Goal: Understand process/instructions: Learn how to perform a task or action

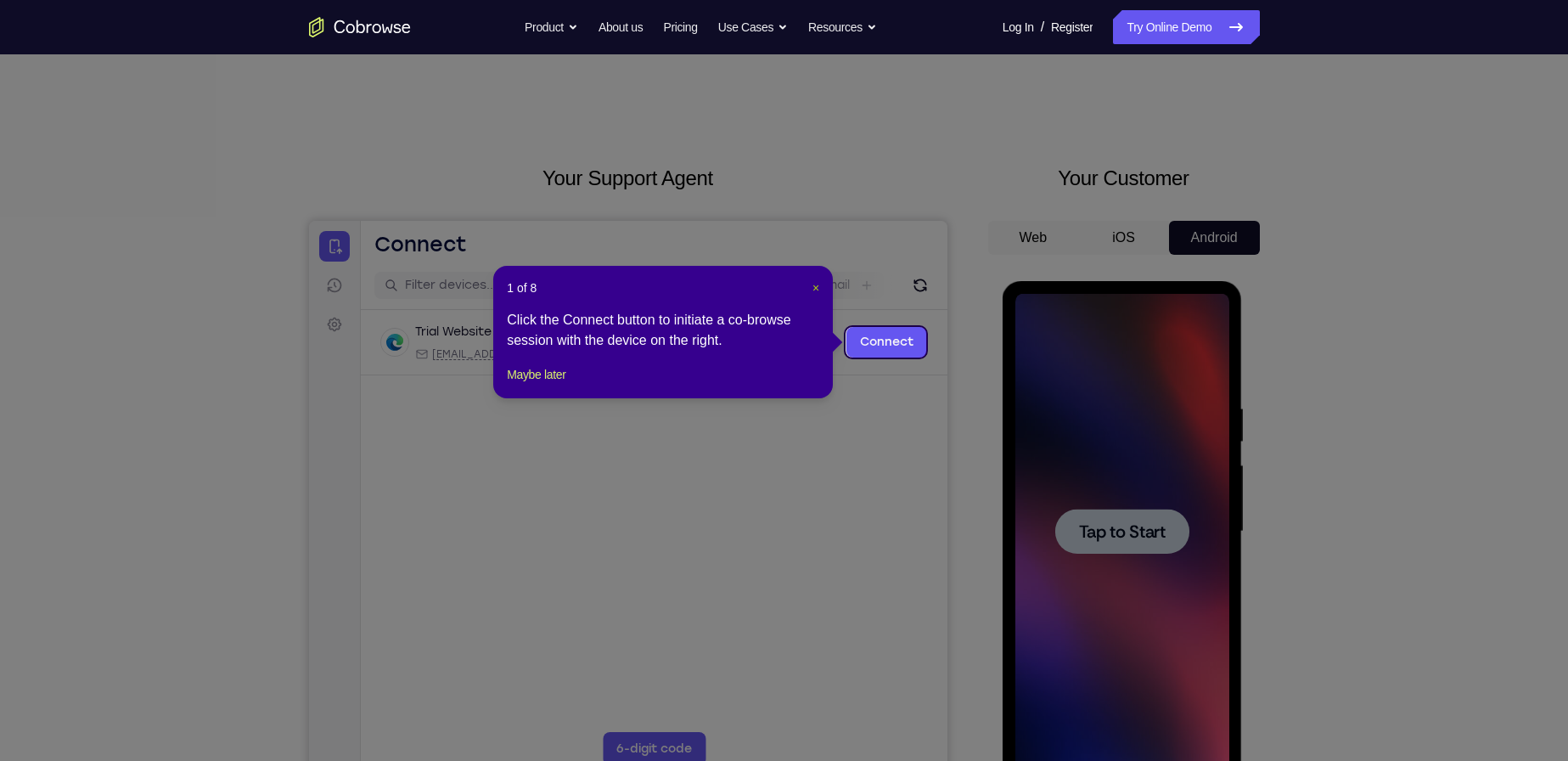
click at [815, 285] on span "×" at bounding box center [816, 287] width 7 height 13
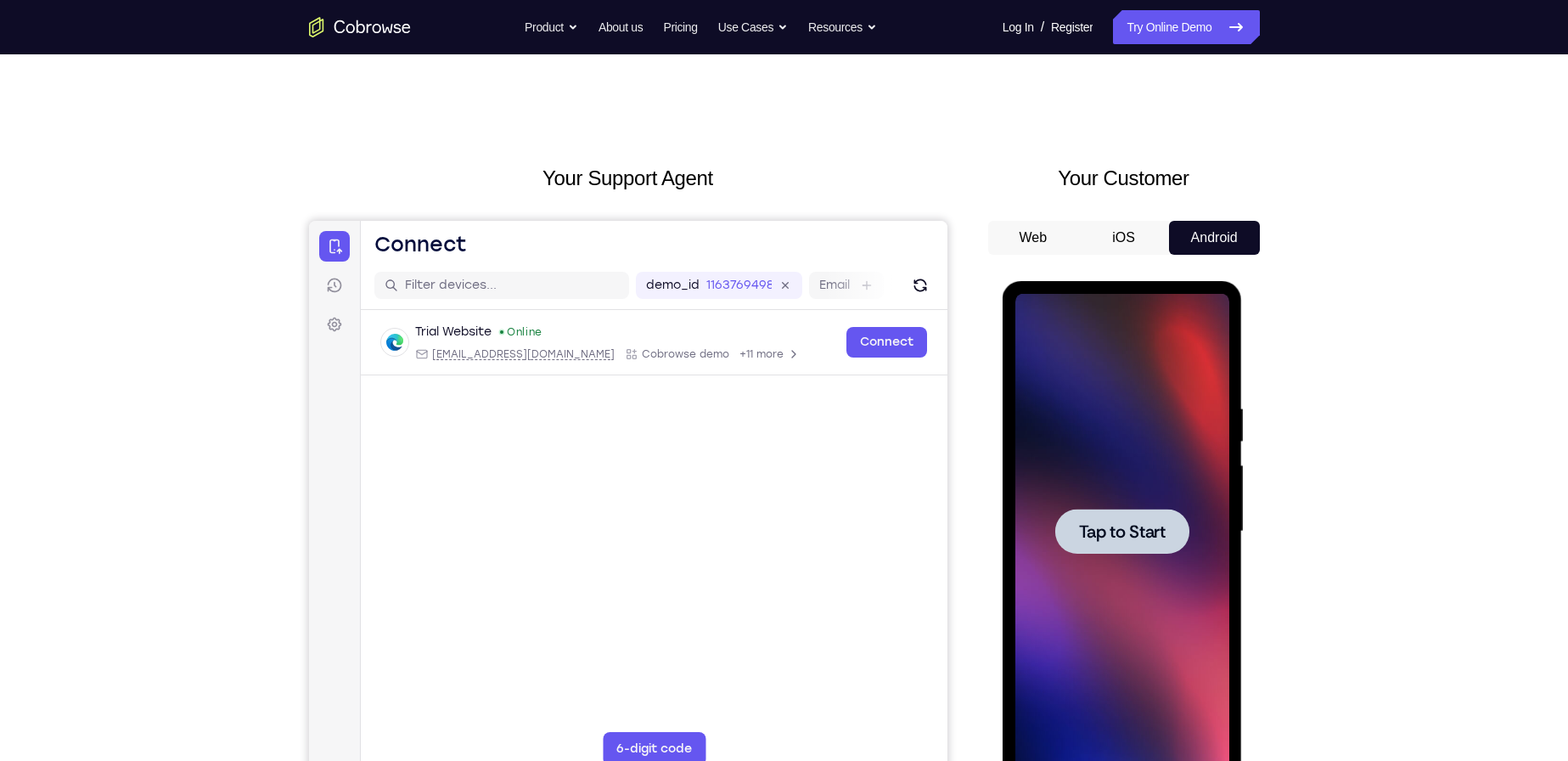
click at [1134, 528] on span "Tap to Start" at bounding box center [1123, 530] width 87 height 17
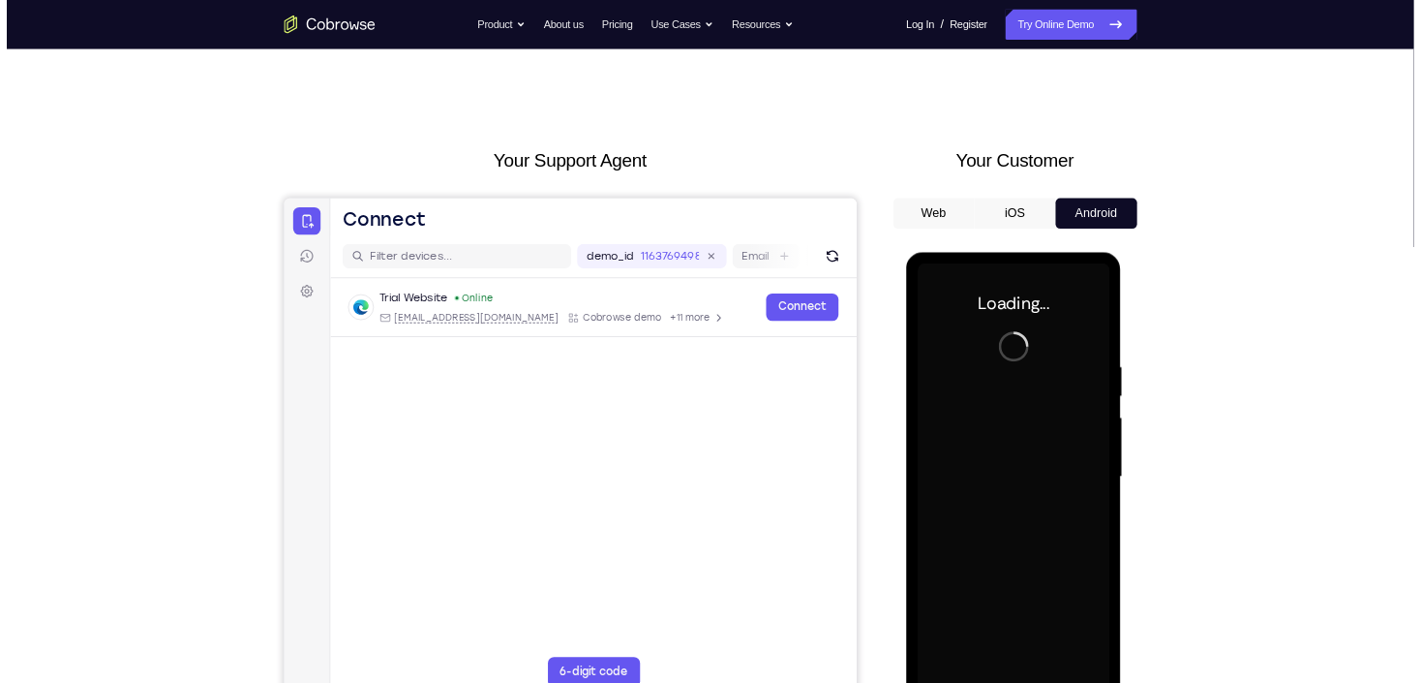
scroll to position [194, 0]
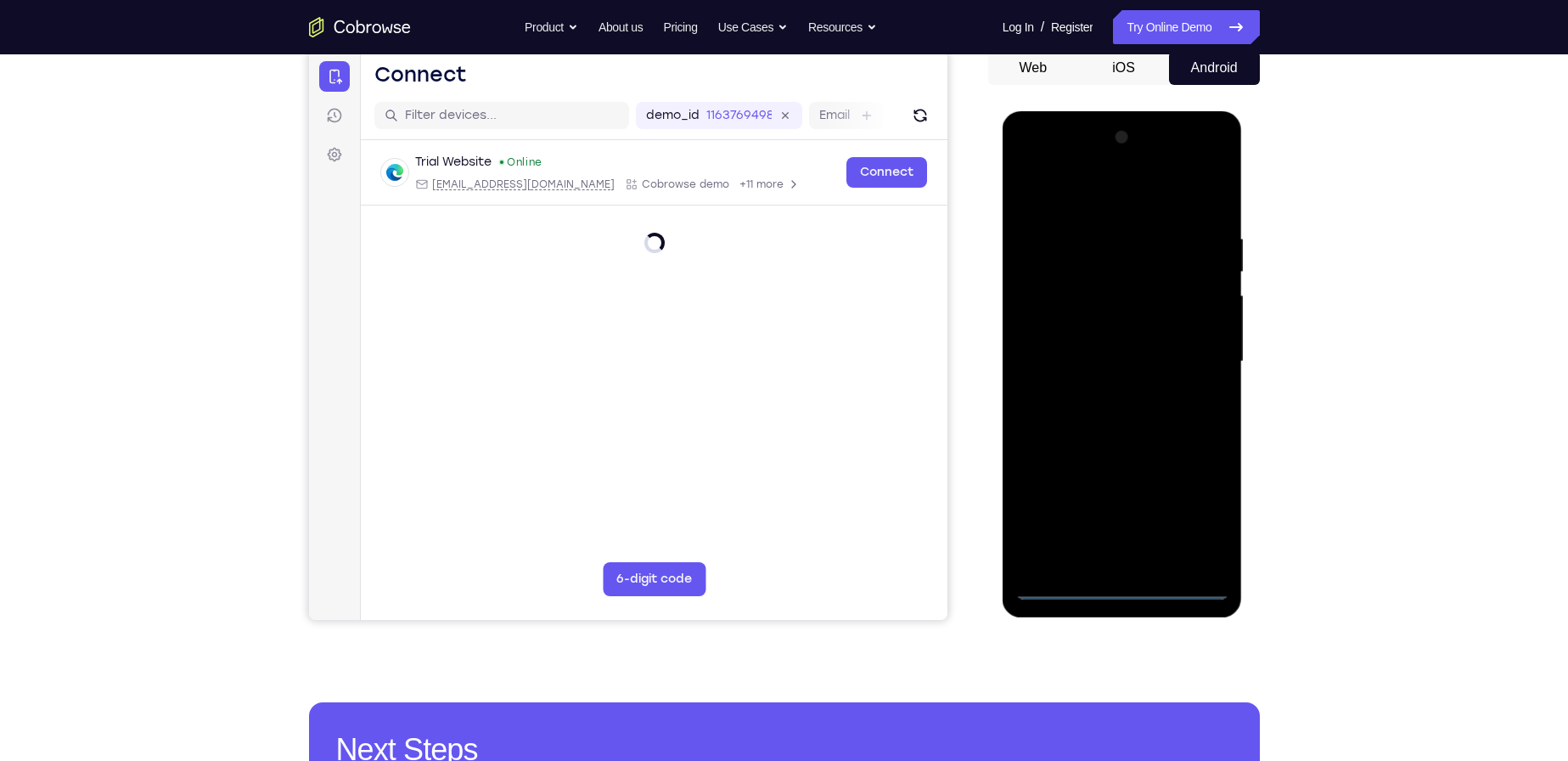
click at [1126, 587] on div at bounding box center [1123, 361] width 214 height 475
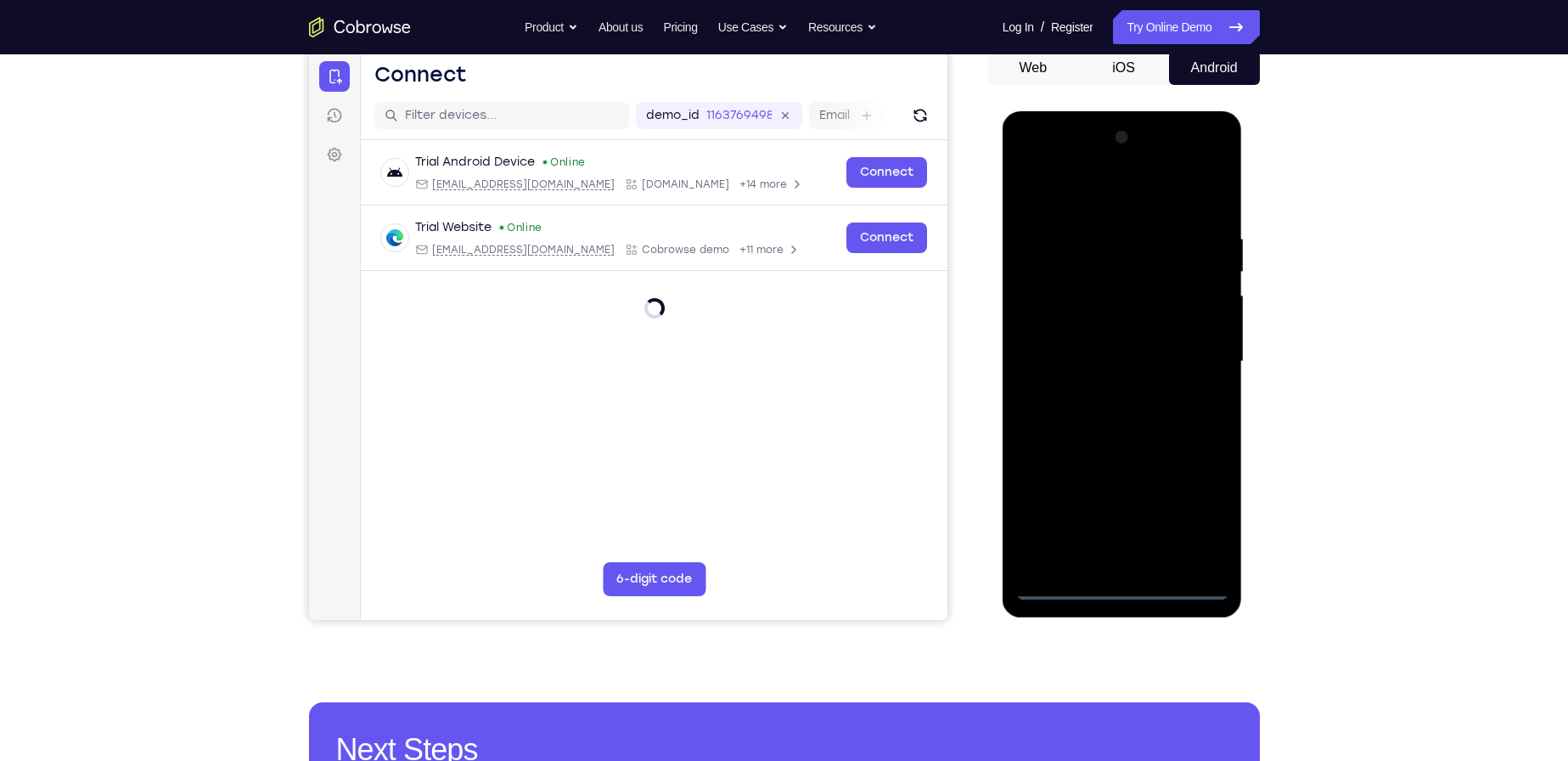
click at [1190, 522] on div at bounding box center [1123, 361] width 214 height 475
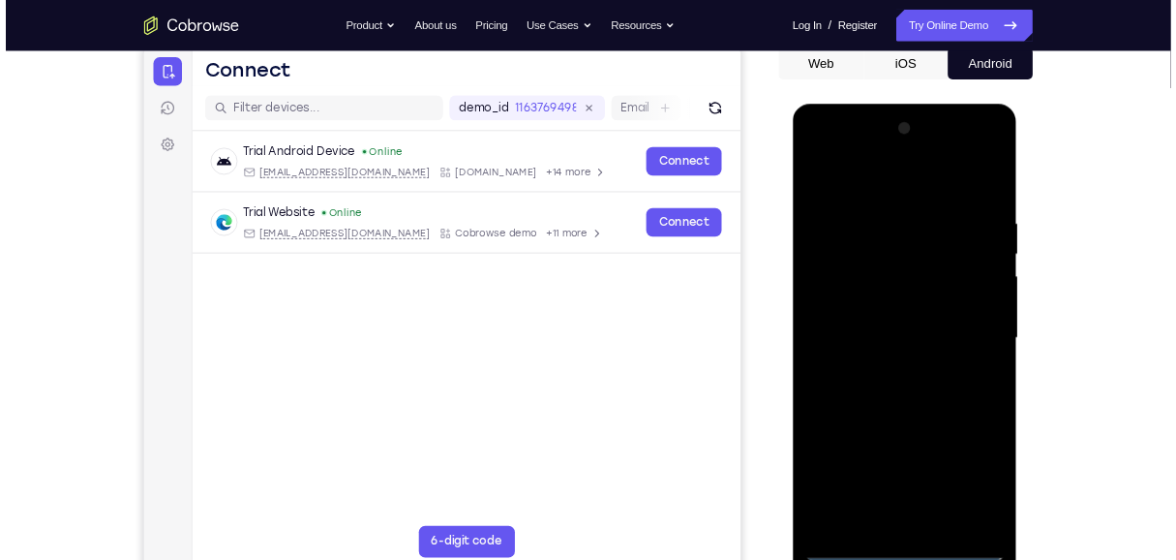
scroll to position [271, 0]
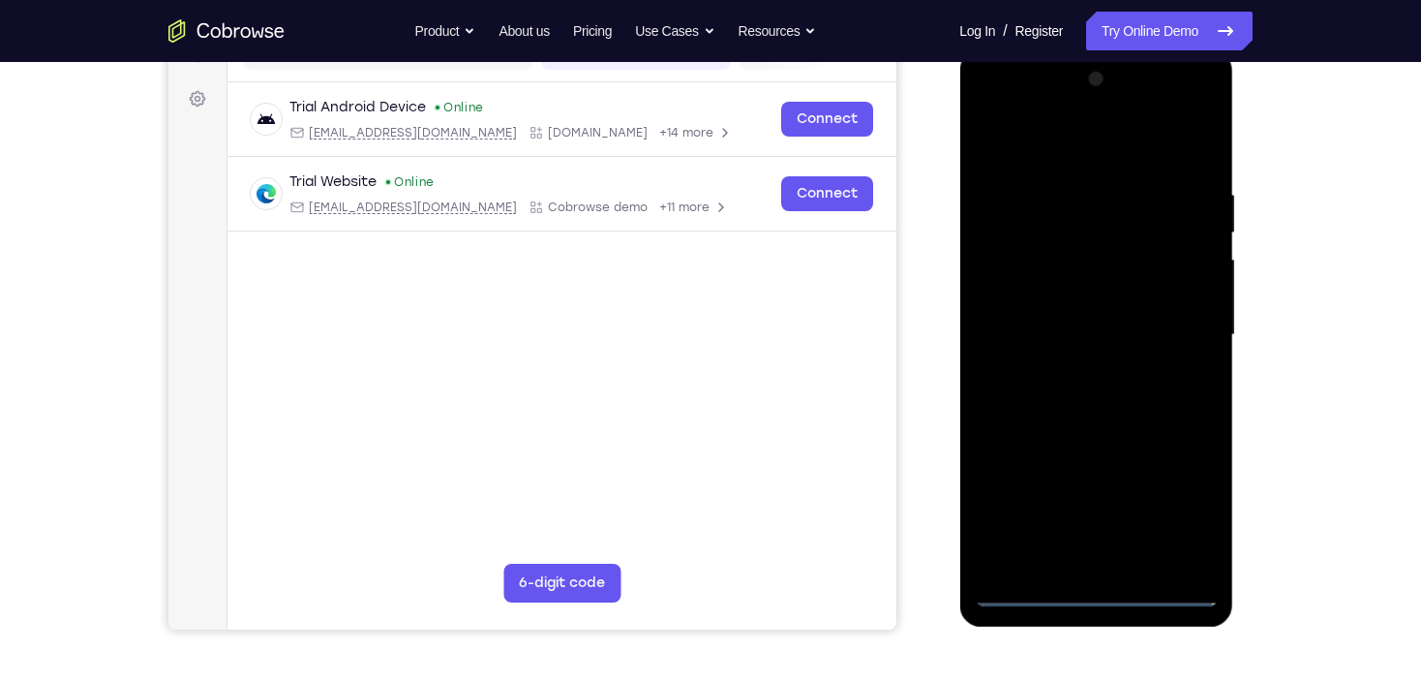
click at [1180, 504] on div at bounding box center [1096, 335] width 244 height 542
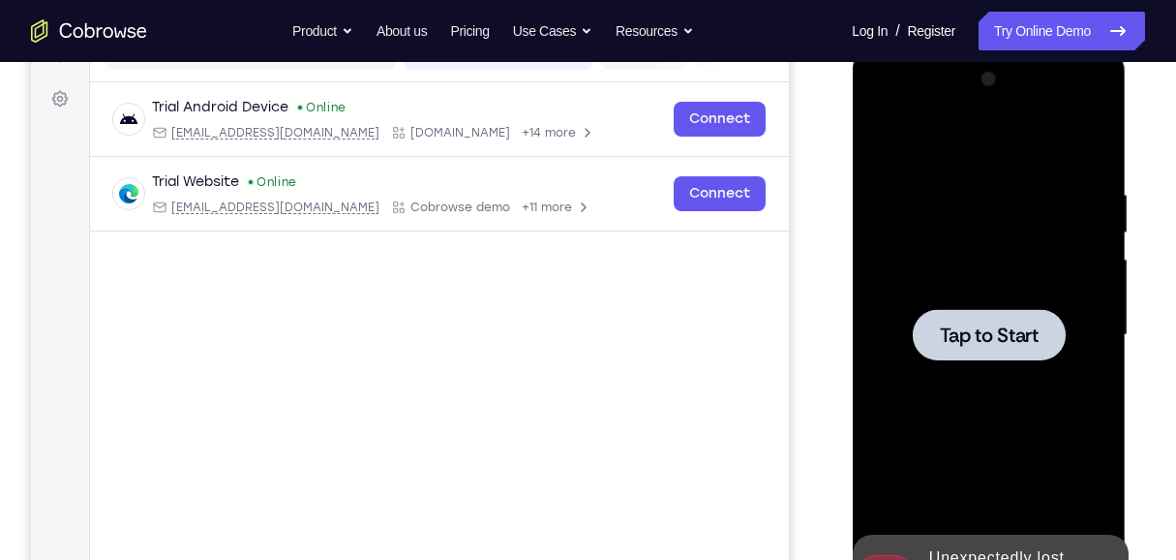
click at [1022, 330] on span "Tap to Start" at bounding box center [988, 334] width 99 height 19
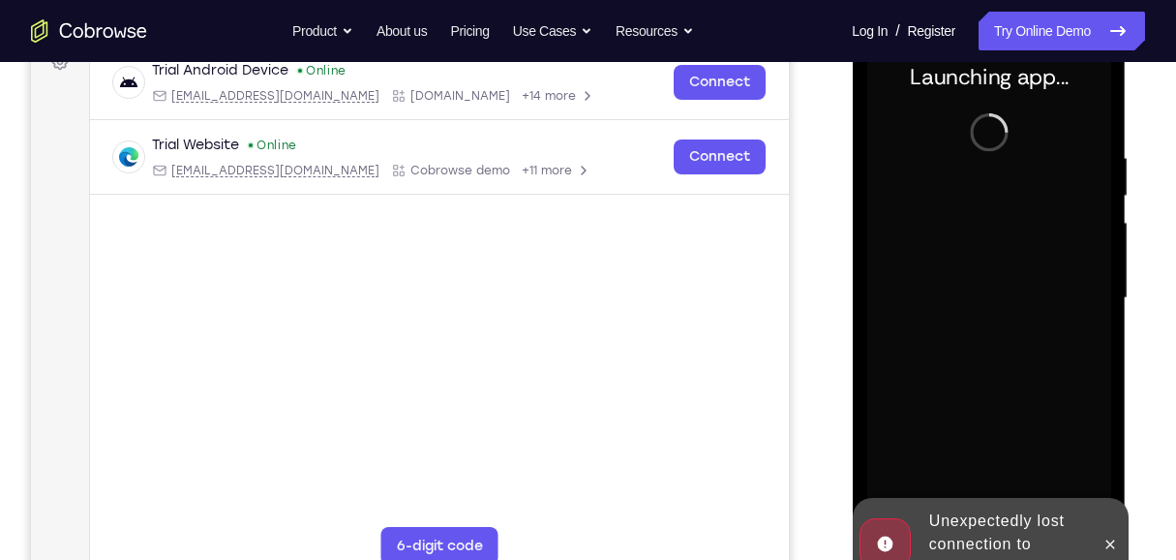
scroll to position [335, 0]
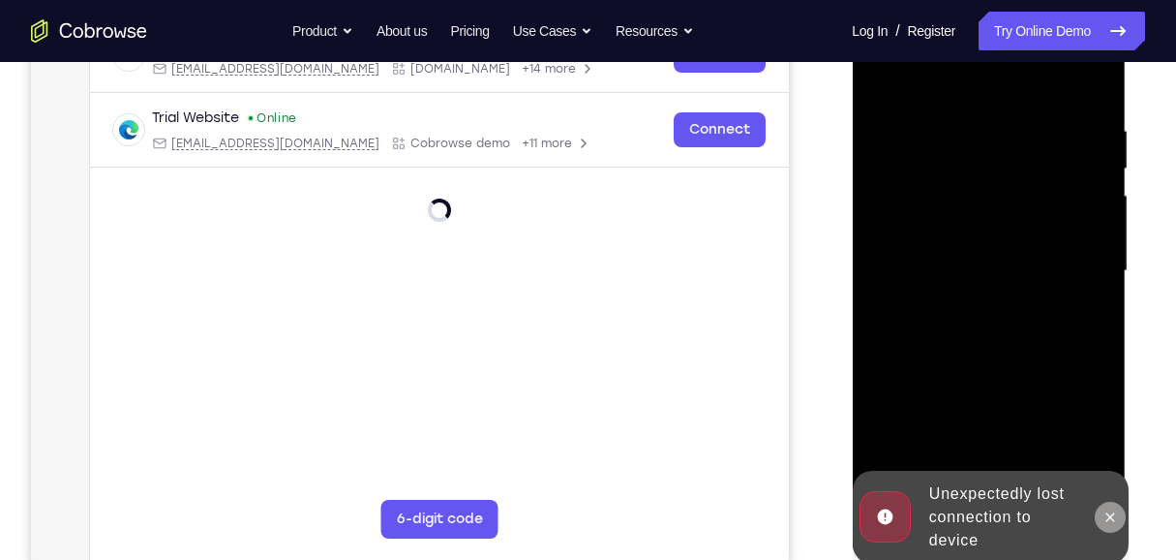
click at [1107, 518] on icon at bounding box center [1109, 516] width 15 height 15
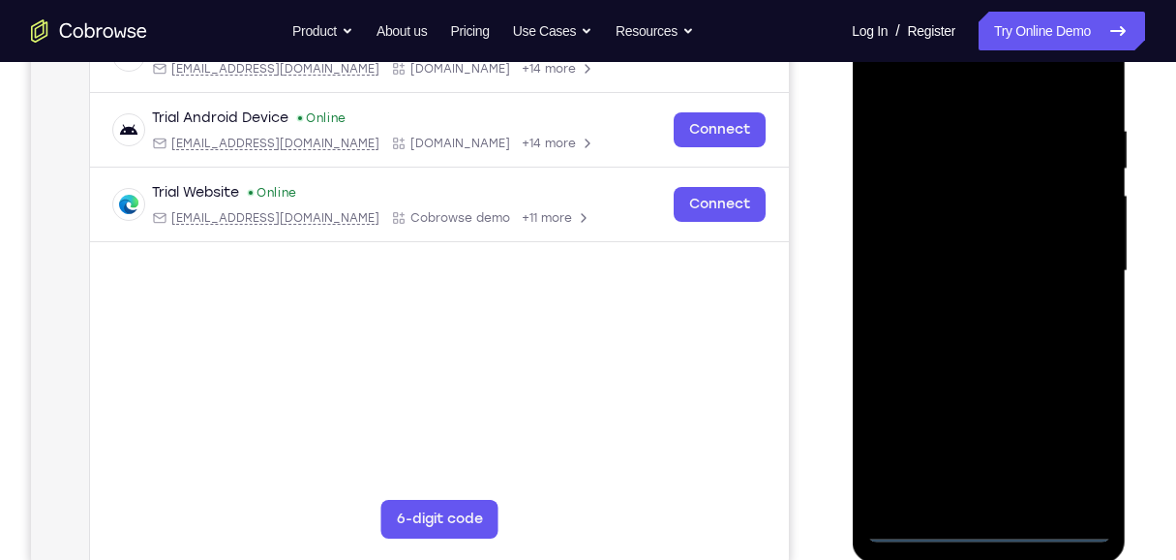
click at [994, 526] on div at bounding box center [989, 271] width 244 height 542
click at [1077, 448] on div at bounding box center [989, 271] width 244 height 542
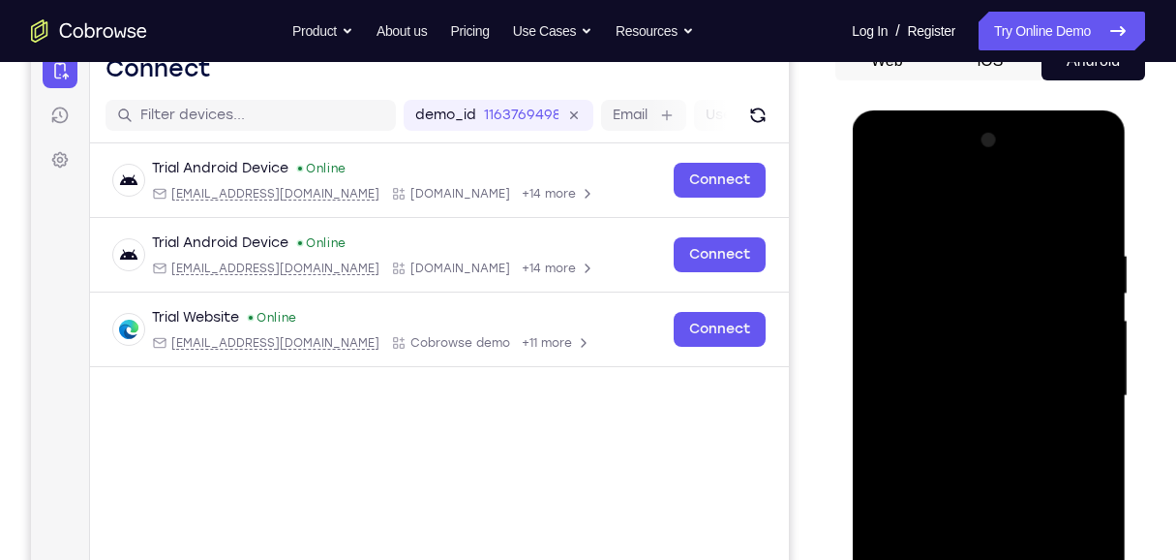
scroll to position [206, 0]
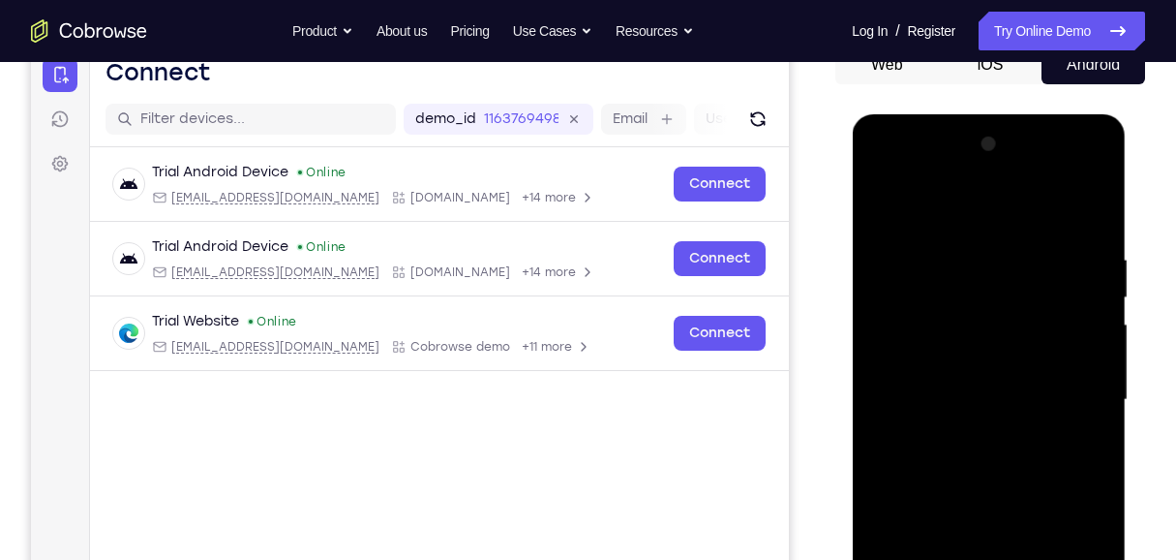
click at [881, 174] on div at bounding box center [989, 400] width 244 height 542
click at [1070, 395] on div at bounding box center [989, 400] width 244 height 542
click at [1070, 389] on div at bounding box center [989, 400] width 244 height 542
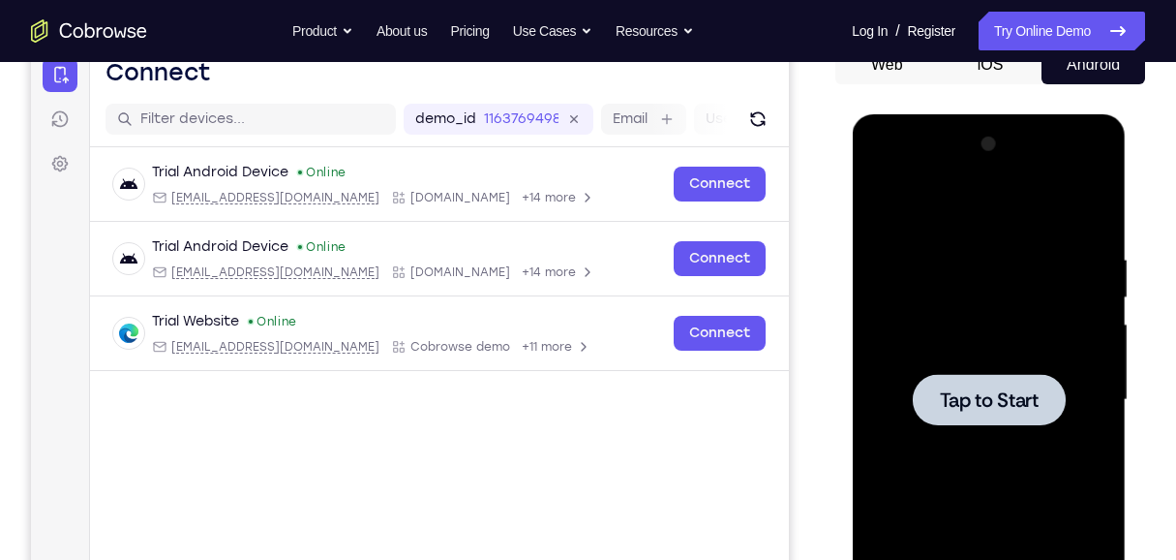
click at [985, 397] on span "Tap to Start" at bounding box center [988, 399] width 99 height 19
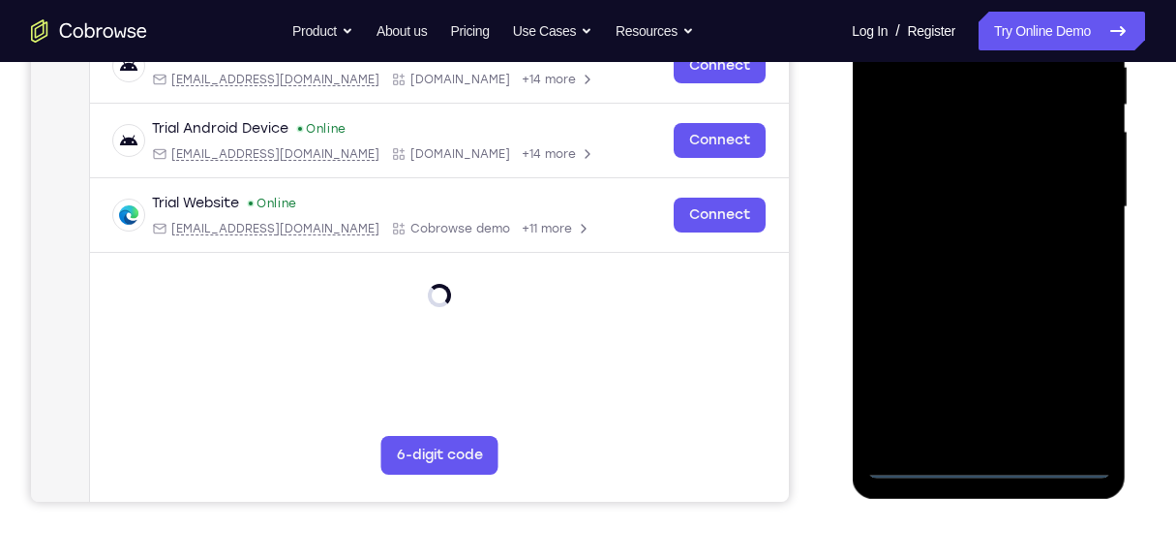
scroll to position [400, 0]
click at [991, 461] on div at bounding box center [989, 206] width 244 height 542
click at [1089, 376] on div at bounding box center [989, 206] width 244 height 542
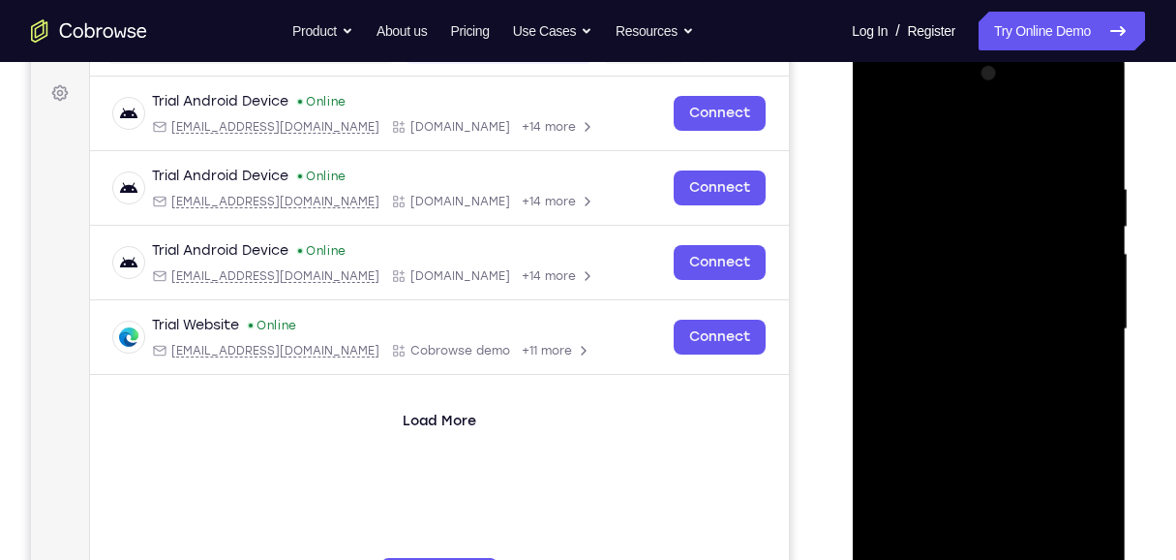
scroll to position [271, 0]
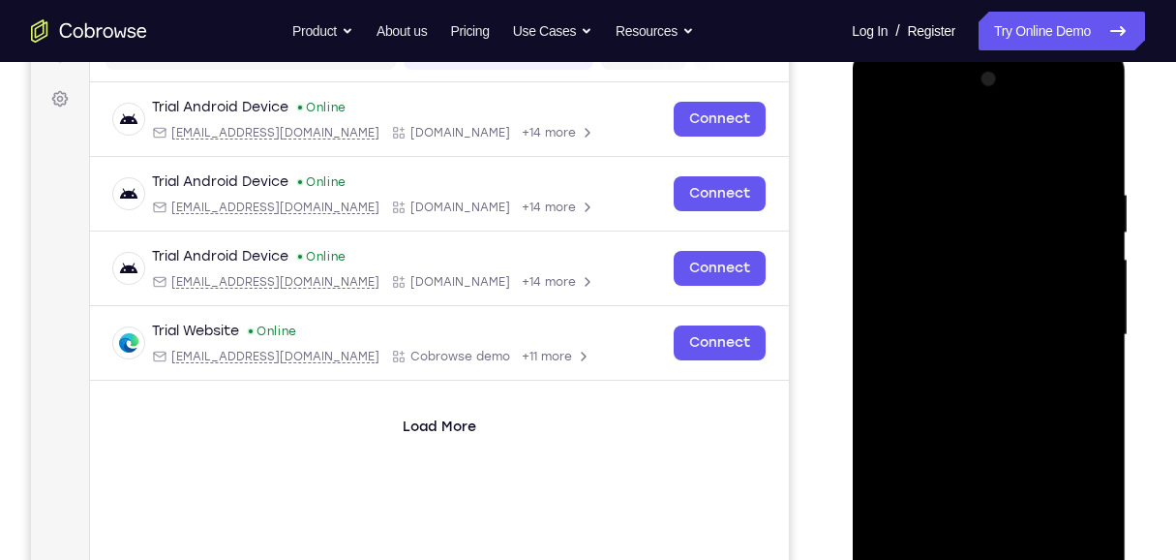
click at [1076, 510] on div at bounding box center [989, 335] width 244 height 542
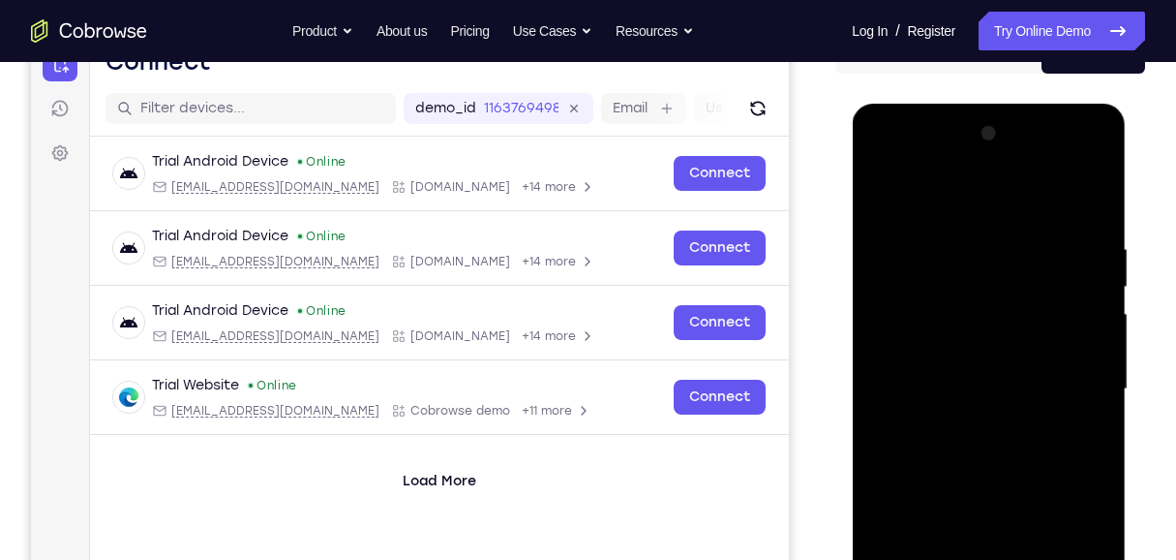
scroll to position [206, 0]
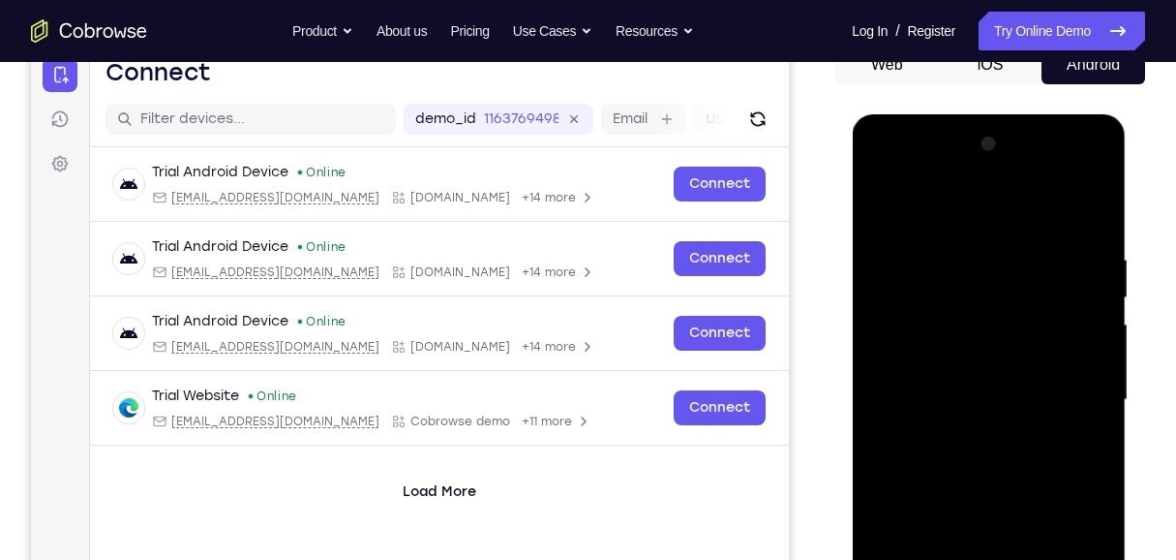
click at [885, 175] on div at bounding box center [989, 400] width 244 height 542
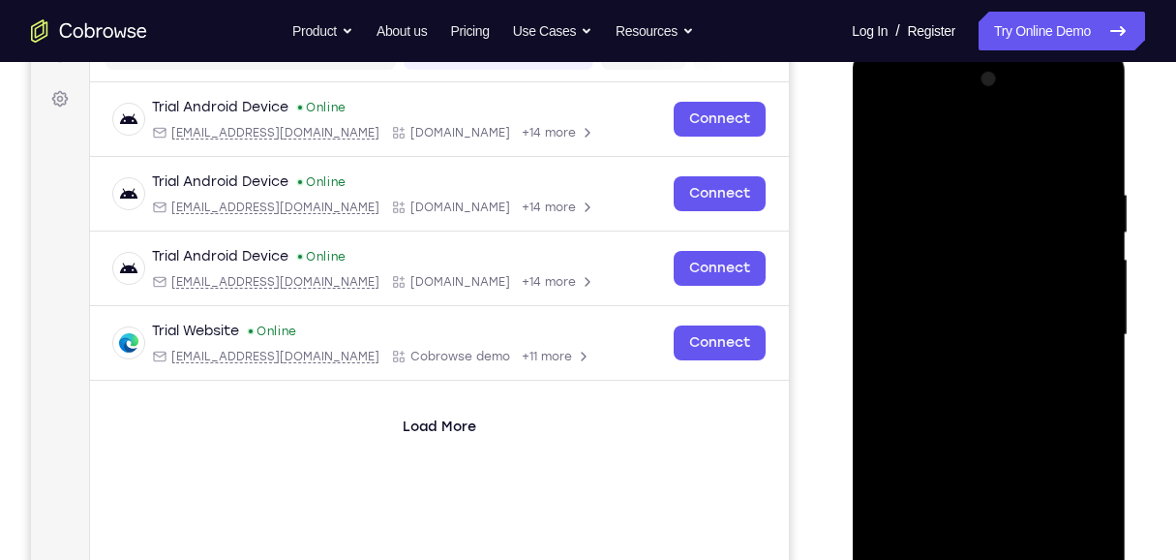
click at [1073, 324] on div at bounding box center [989, 335] width 244 height 542
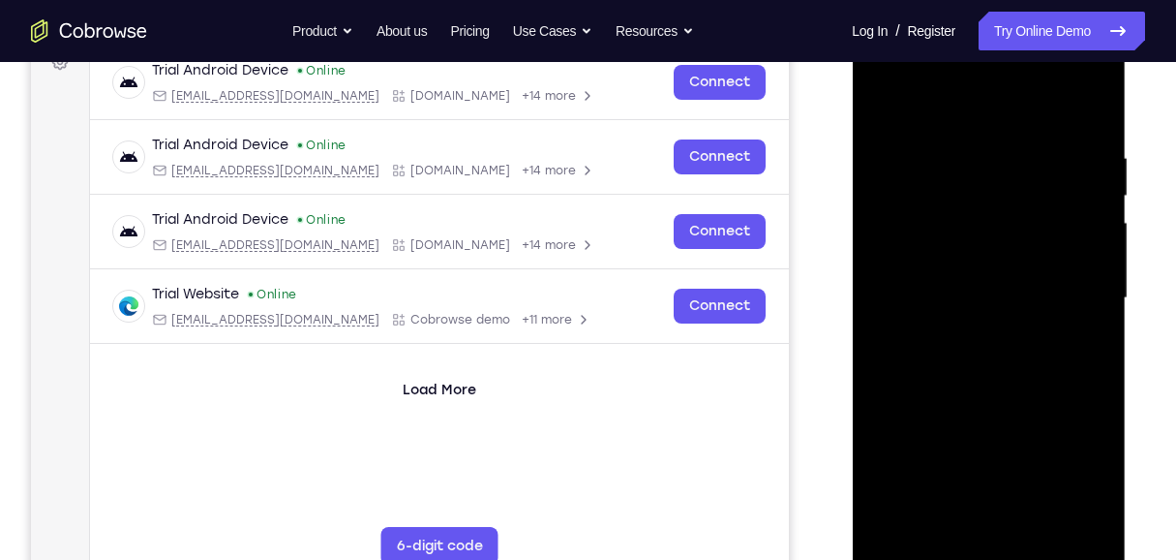
scroll to position [335, 0]
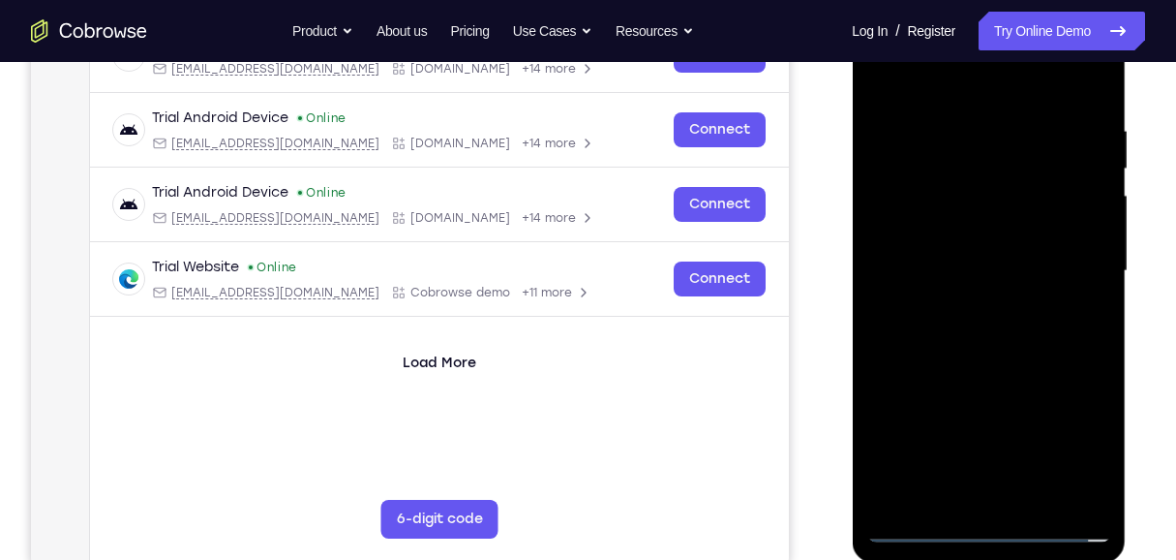
click at [966, 307] on div at bounding box center [989, 271] width 244 height 542
click at [976, 256] on div at bounding box center [989, 271] width 244 height 542
click at [921, 227] on div at bounding box center [989, 271] width 244 height 542
click at [951, 269] on div at bounding box center [989, 271] width 244 height 542
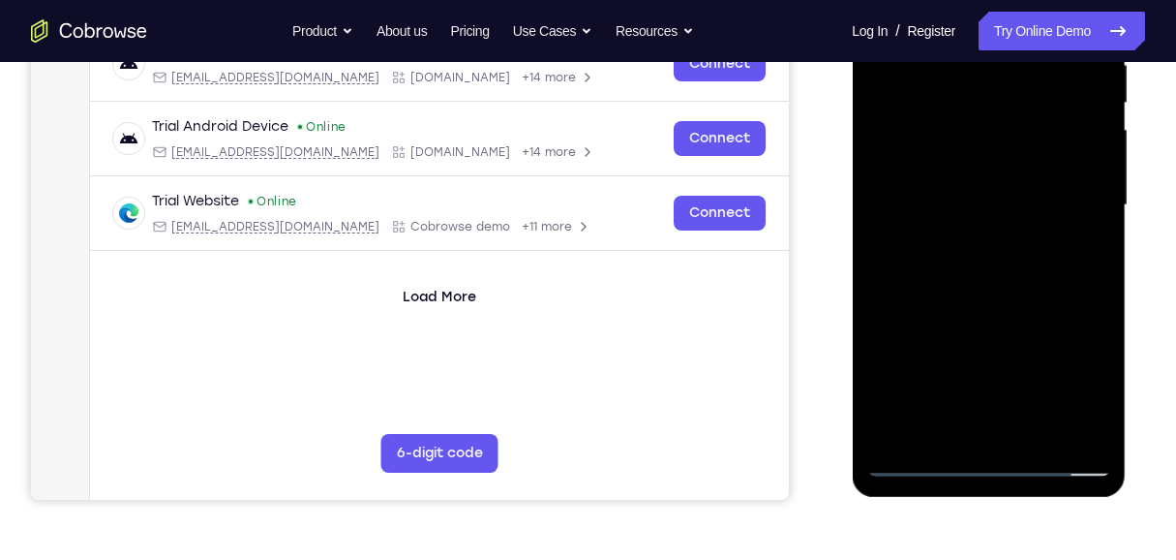
scroll to position [400, 0]
click at [991, 269] on div at bounding box center [989, 206] width 244 height 542
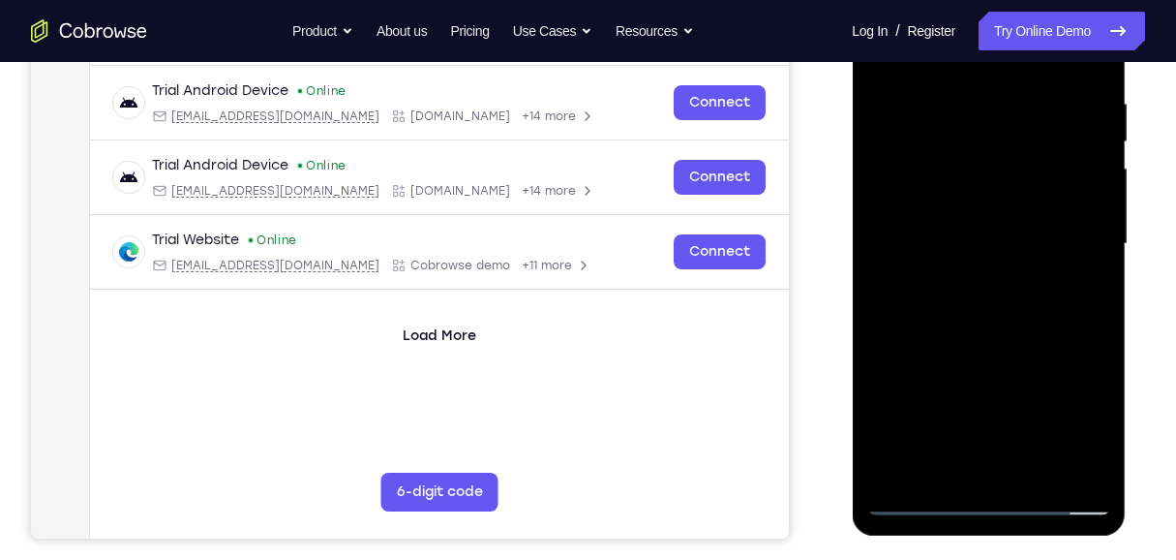
scroll to position [335, 0]
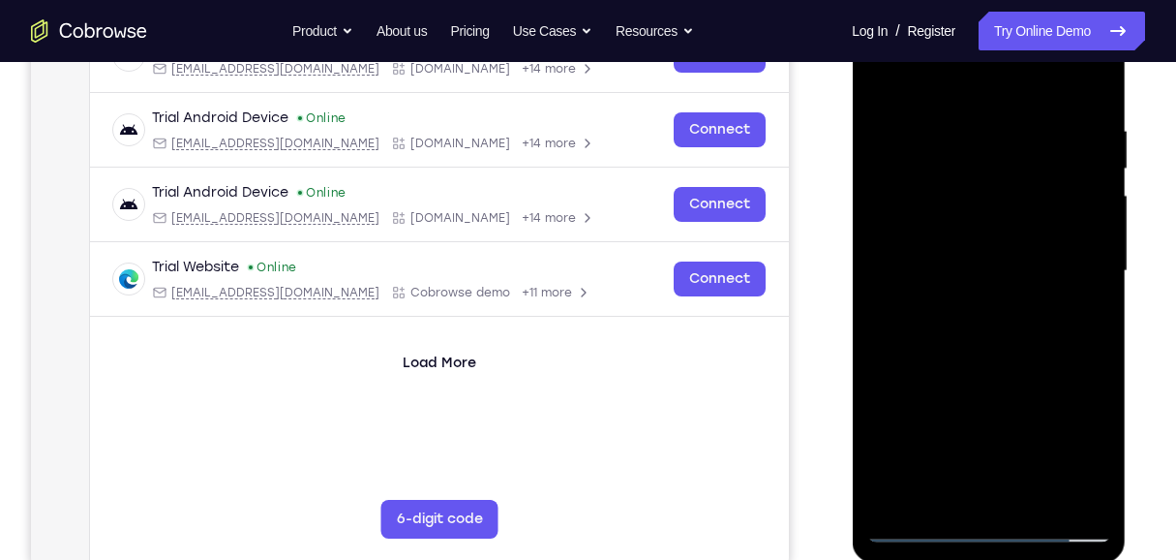
click at [987, 324] on div at bounding box center [989, 271] width 244 height 542
click at [998, 355] on div at bounding box center [989, 271] width 244 height 542
drag, startPoint x: 1031, startPoint y: 307, endPoint x: 1029, endPoint y: 278, distance: 29.1
click at [1029, 278] on div at bounding box center [989, 271] width 244 height 542
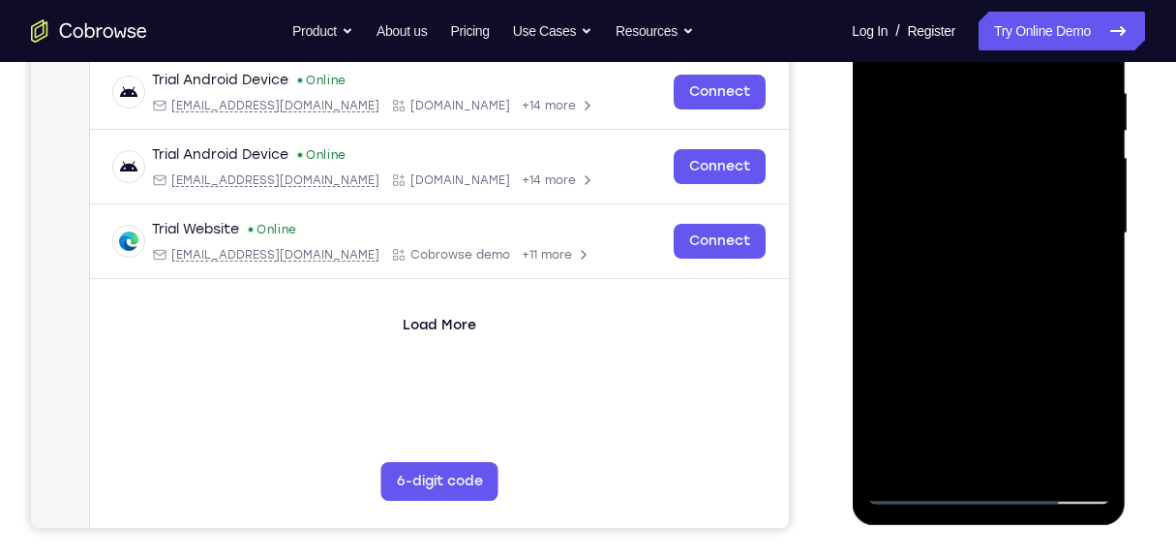
scroll to position [400, 0]
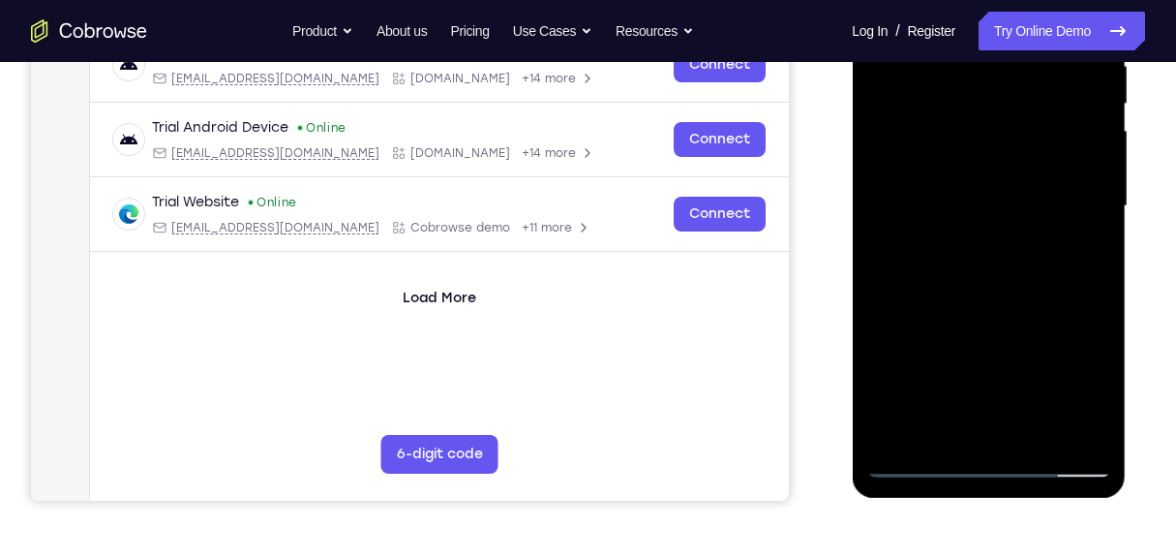
drag, startPoint x: 1041, startPoint y: 339, endPoint x: 1038, endPoint y: 270, distance: 68.8
click at [1038, 271] on div at bounding box center [989, 206] width 244 height 542
drag, startPoint x: 1045, startPoint y: 331, endPoint x: 1049, endPoint y: 246, distance: 85.3
click at [1049, 246] on div at bounding box center [989, 206] width 244 height 542
click at [1098, 234] on div at bounding box center [989, 206] width 244 height 542
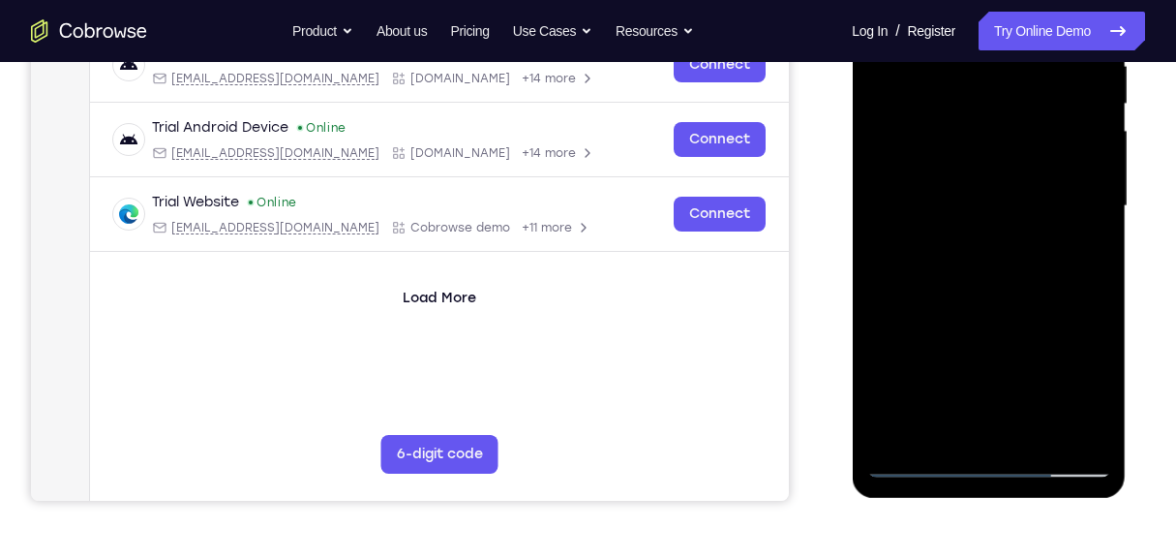
click at [1099, 232] on div at bounding box center [989, 206] width 244 height 542
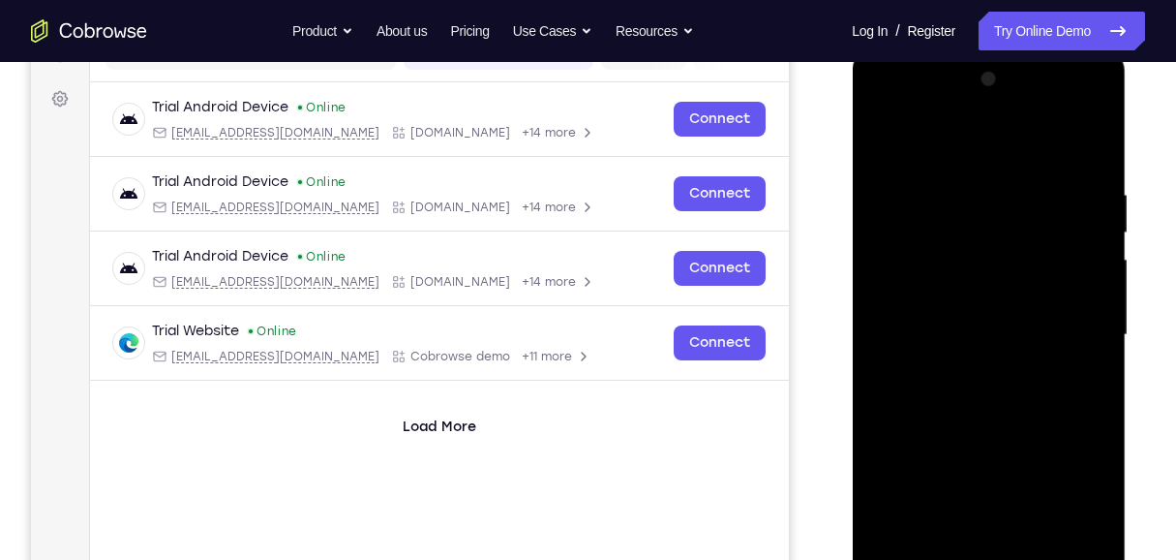
scroll to position [335, 0]
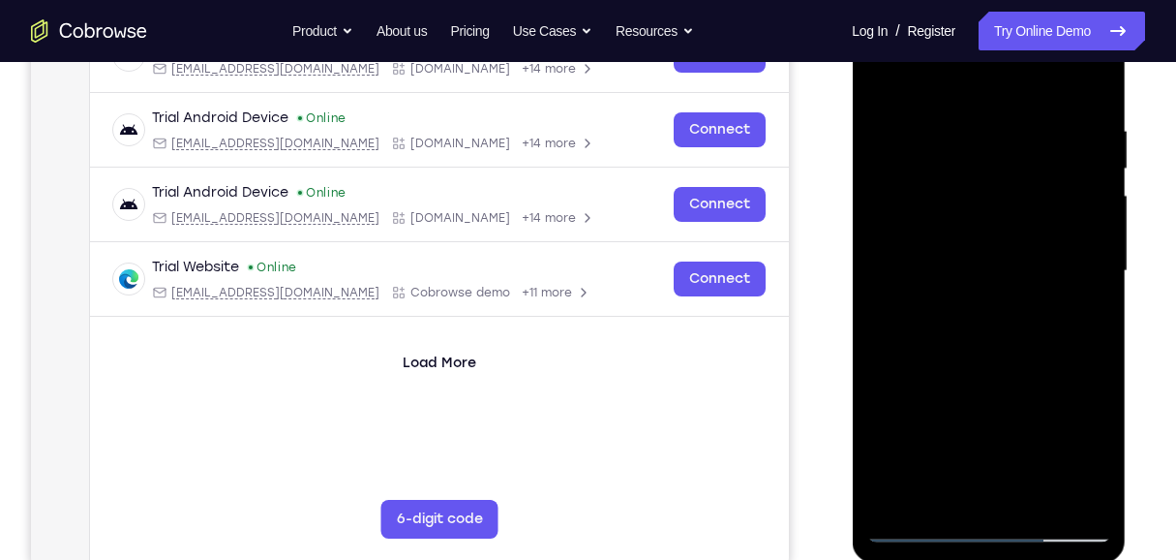
click at [1100, 190] on div at bounding box center [989, 271] width 244 height 542
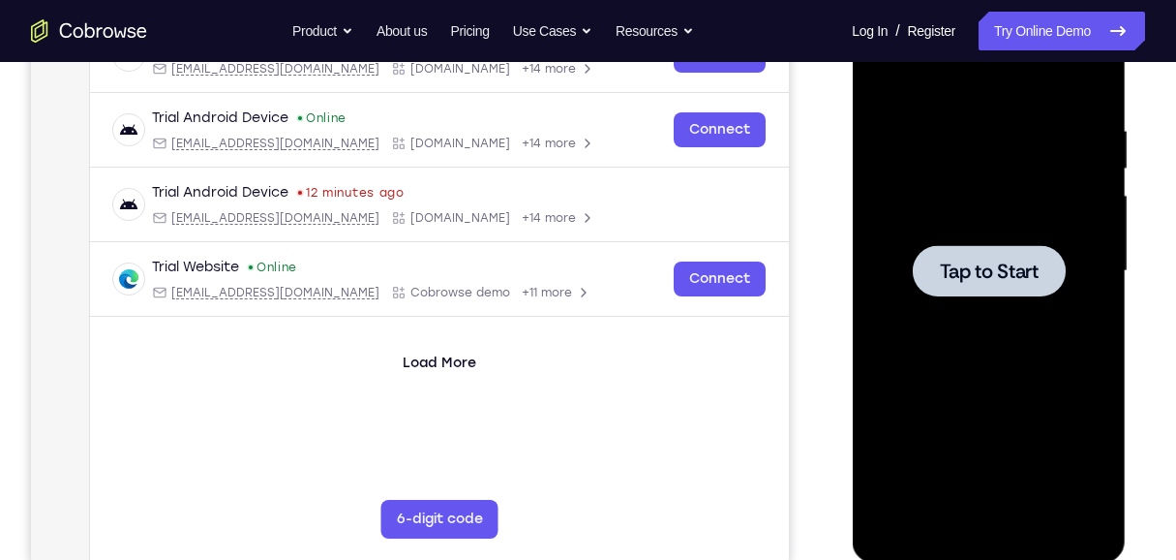
click at [1002, 286] on div at bounding box center [988, 270] width 153 height 51
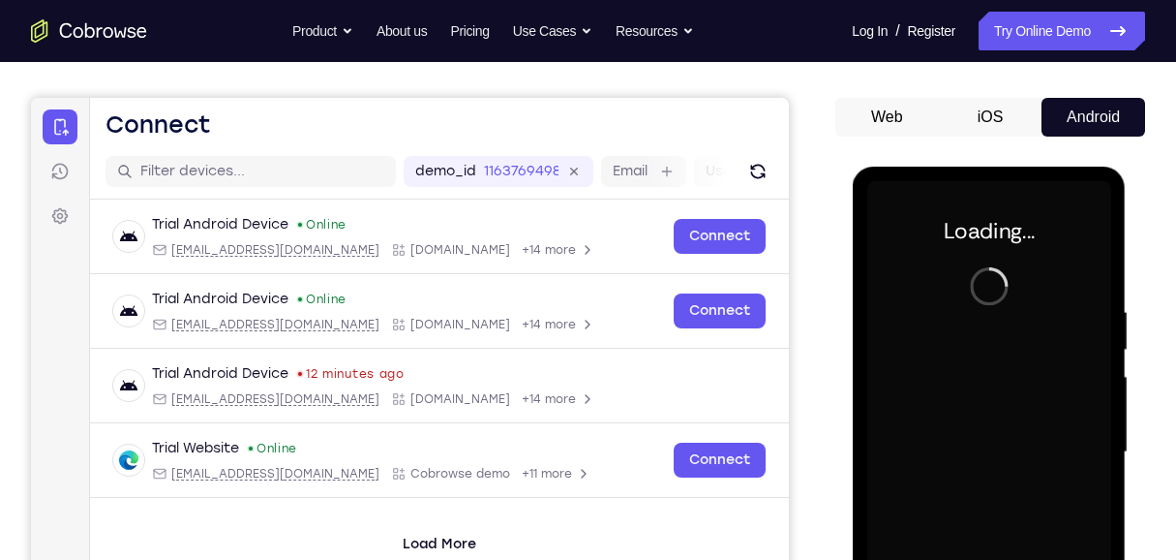
scroll to position [141, 0]
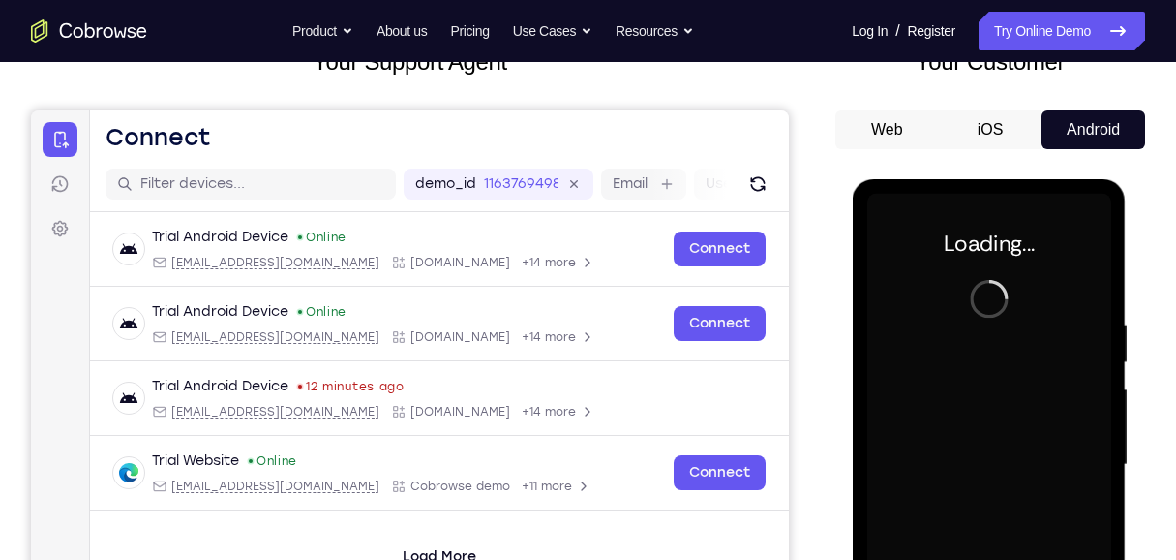
click at [999, 132] on button "iOS" at bounding box center [991, 129] width 104 height 39
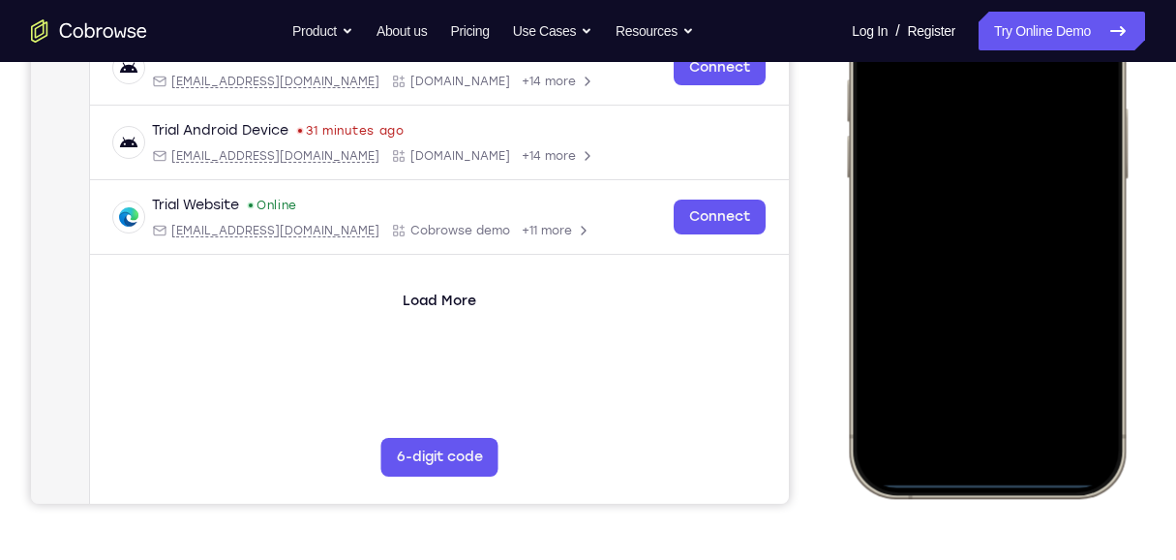
scroll to position [400, 0]
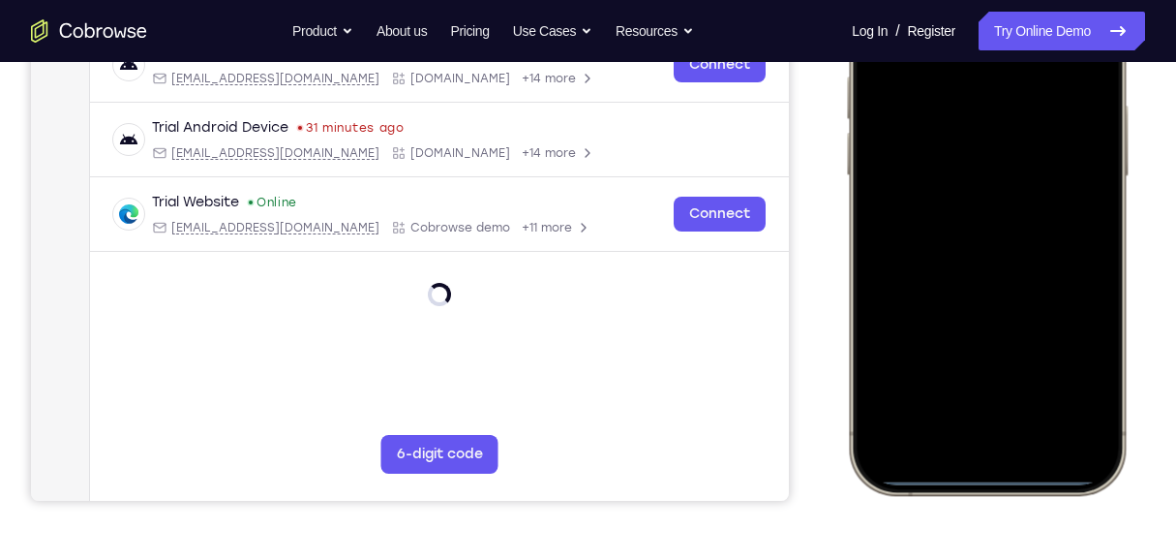
drag, startPoint x: 1008, startPoint y: 476, endPoint x: 989, endPoint y: 411, distance: 68.6
click at [989, 411] on div at bounding box center [987, 207] width 255 height 553
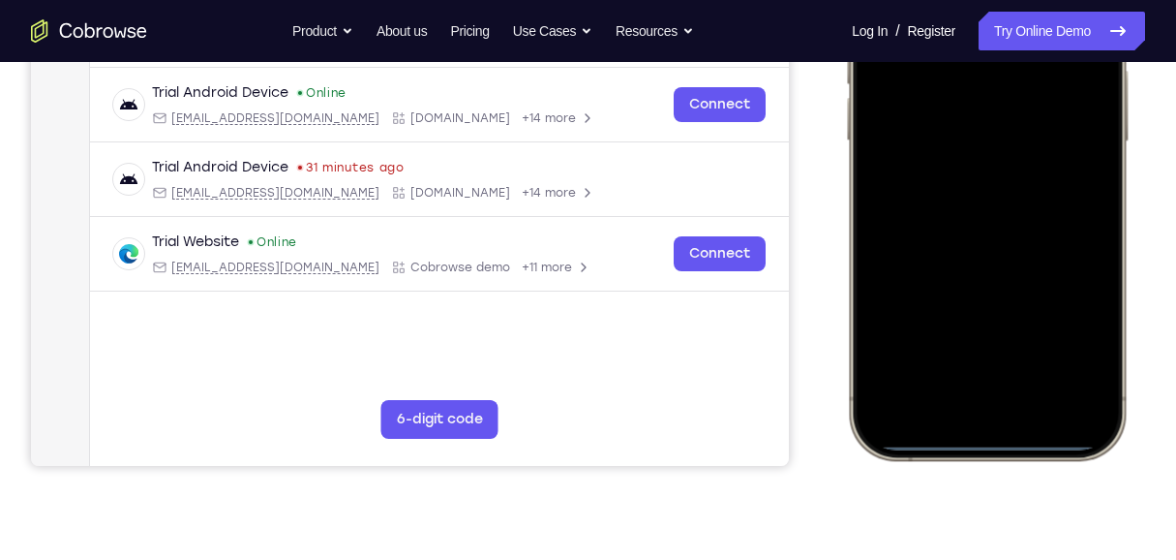
scroll to position [529, 0]
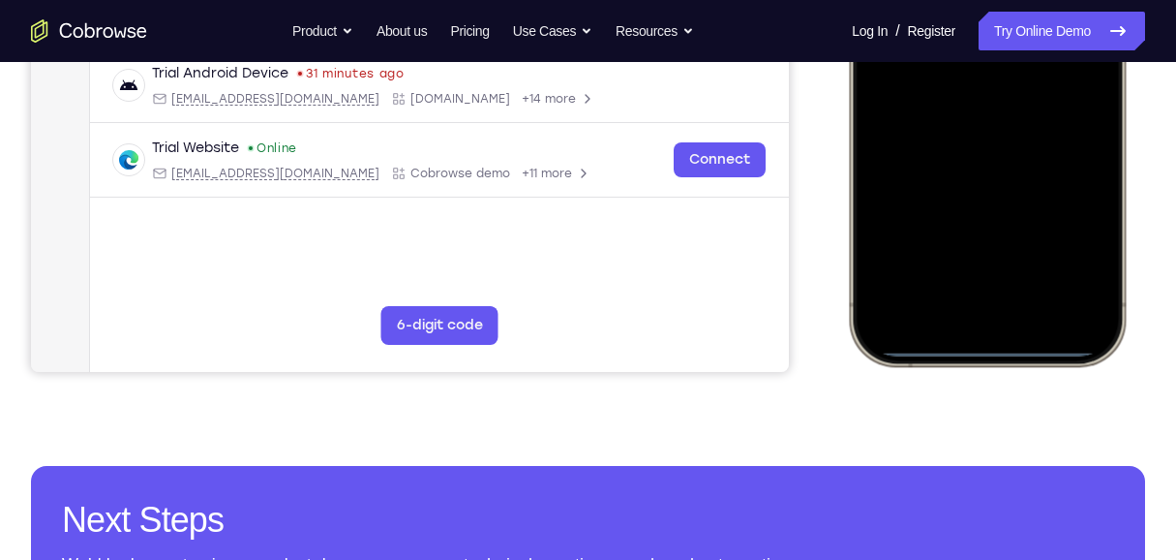
drag, startPoint x: 1004, startPoint y: 348, endPoint x: 981, endPoint y: 118, distance: 230.6
click at [975, 106] on div at bounding box center [987, 78] width 255 height 553
drag, startPoint x: 998, startPoint y: 345, endPoint x: 1010, endPoint y: 204, distance: 140.9
click at [1010, 204] on div at bounding box center [987, 78] width 255 height 553
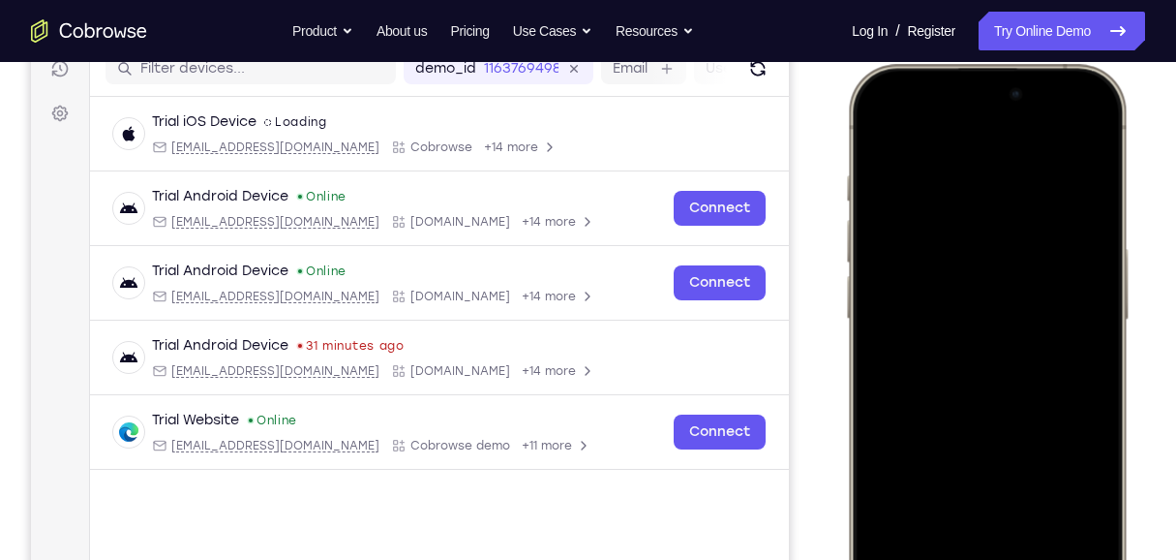
scroll to position [206, 0]
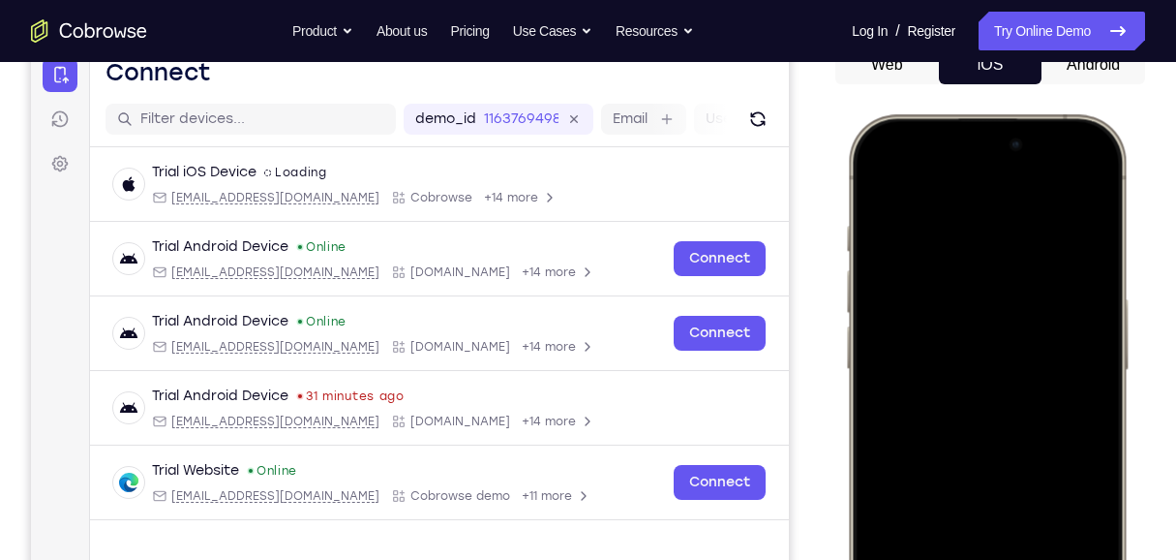
drag, startPoint x: 969, startPoint y: 174, endPoint x: 989, endPoint y: 387, distance: 213.9
click at [988, 393] on div at bounding box center [987, 401] width 255 height 553
click at [1035, 194] on div at bounding box center [987, 401] width 255 height 553
click at [901, 139] on div at bounding box center [987, 401] width 255 height 553
click at [1053, 150] on div at bounding box center [987, 401] width 255 height 553
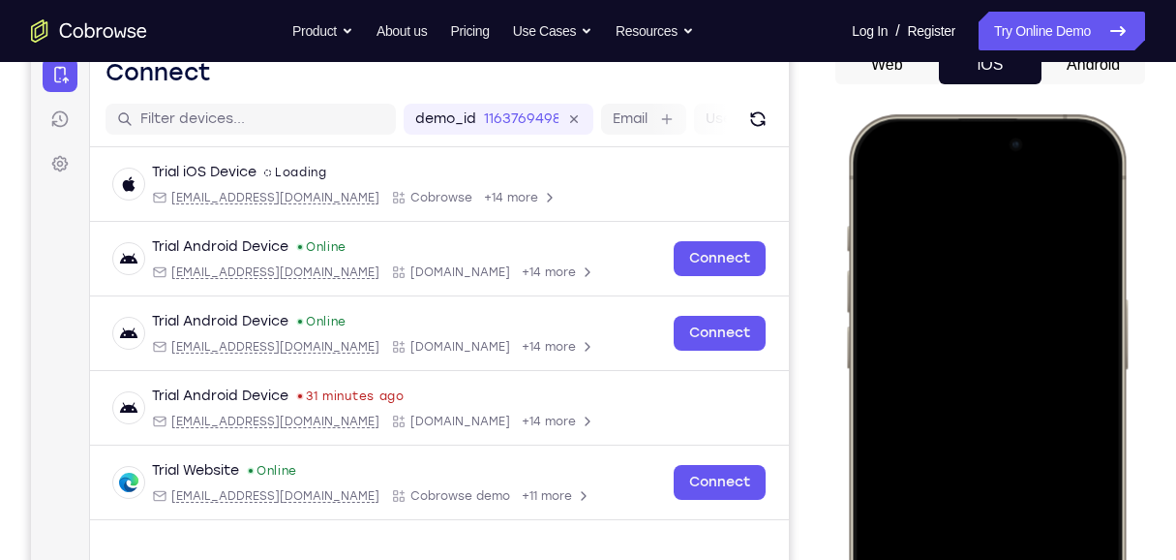
click at [1053, 149] on div at bounding box center [987, 401] width 255 height 553
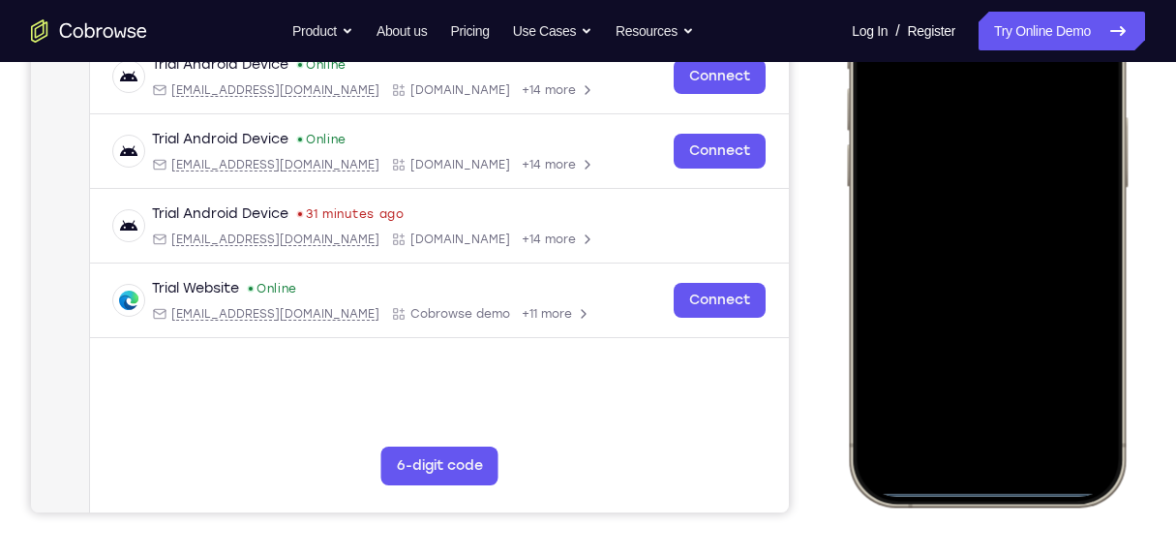
scroll to position [400, 0]
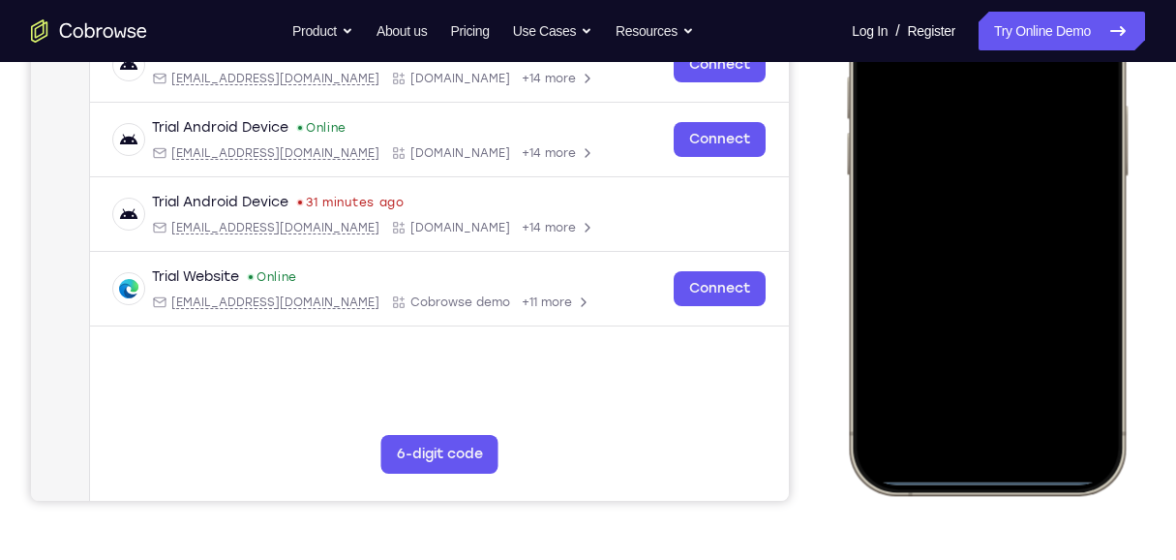
drag, startPoint x: 1002, startPoint y: 477, endPoint x: 995, endPoint y: 242, distance: 235.4
click at [995, 242] on div at bounding box center [987, 207] width 255 height 553
click at [977, 480] on div at bounding box center [987, 207] width 255 height 553
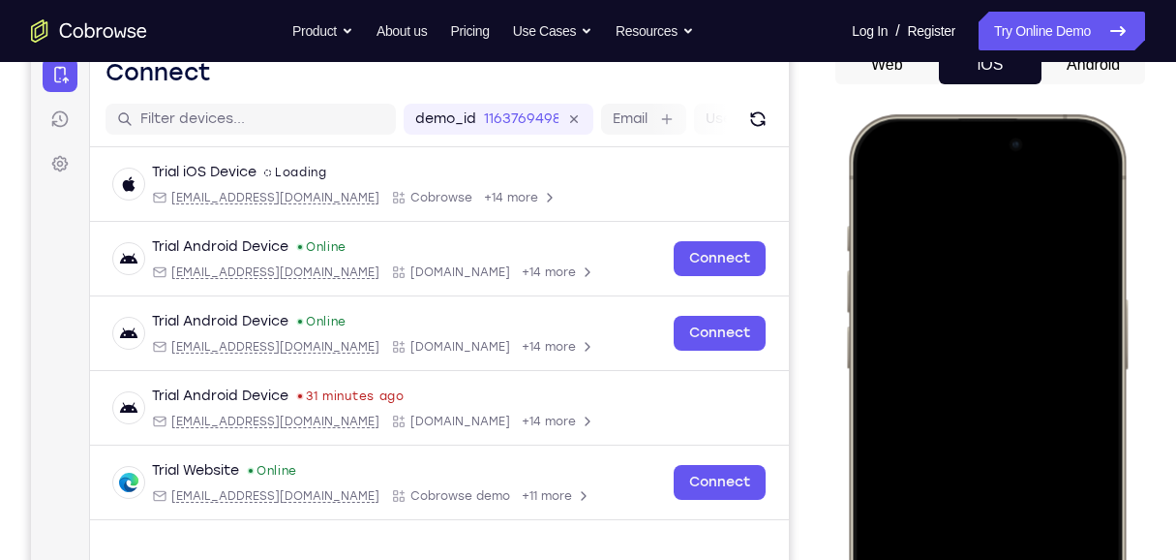
scroll to position [529, 0]
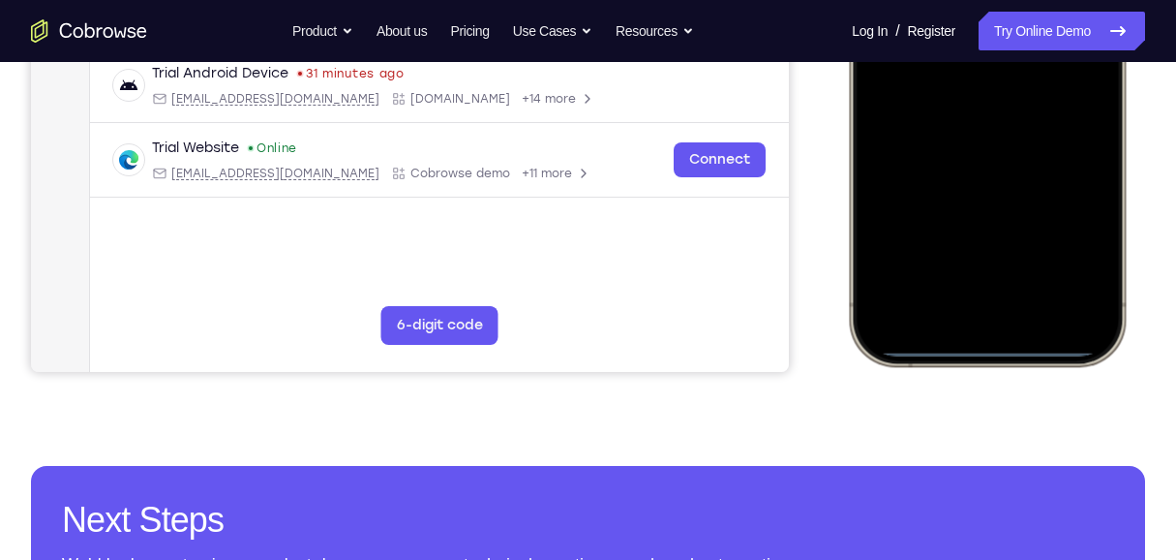
click at [985, 351] on div at bounding box center [987, 78] width 255 height 553
click at [981, 354] on div at bounding box center [987, 78] width 255 height 553
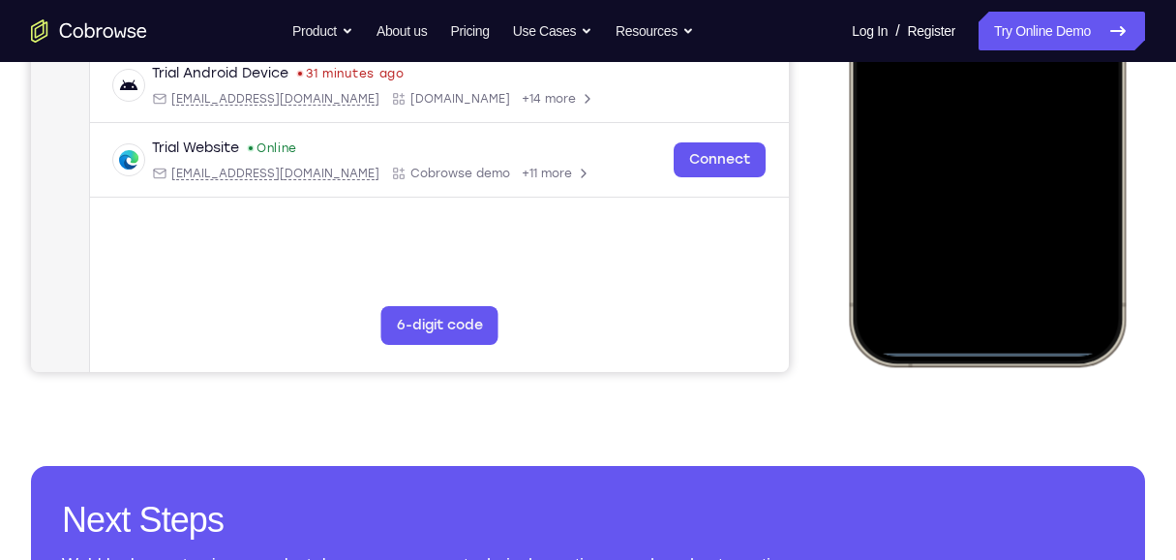
click at [981, 354] on div at bounding box center [987, 78] width 255 height 553
drag, startPoint x: 980, startPoint y: 351, endPoint x: 985, endPoint y: 220, distance: 131.8
click at [985, 220] on div at bounding box center [987, 78] width 255 height 553
drag, startPoint x: 987, startPoint y: 352, endPoint x: 982, endPoint y: 88, distance: 264.4
click at [984, 90] on div at bounding box center [987, 78] width 255 height 553
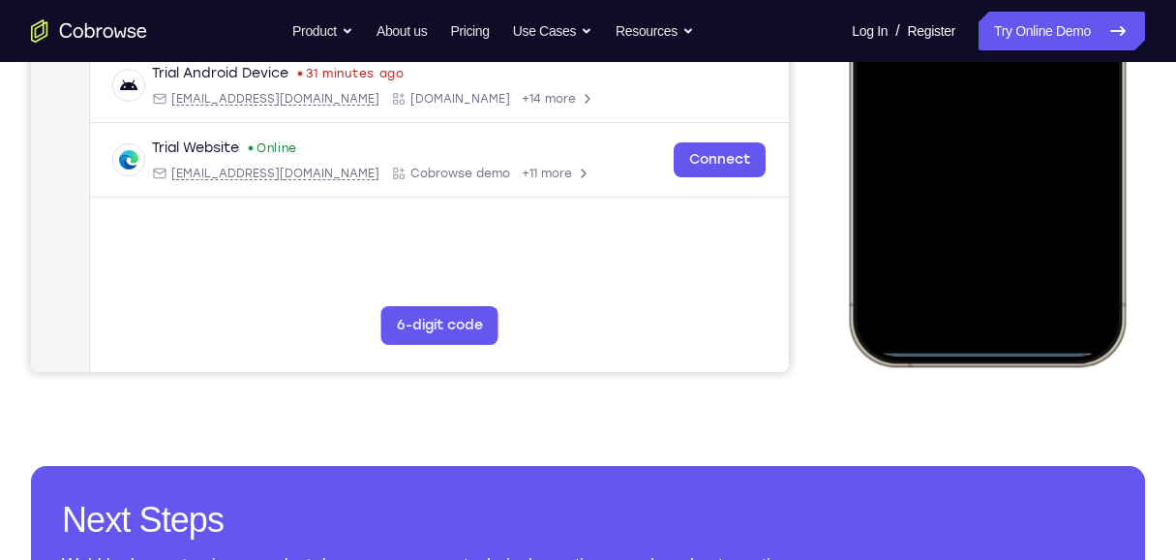
drag, startPoint x: 983, startPoint y: 350, endPoint x: 996, endPoint y: 115, distance: 234.7
click at [998, 109] on div at bounding box center [987, 78] width 255 height 553
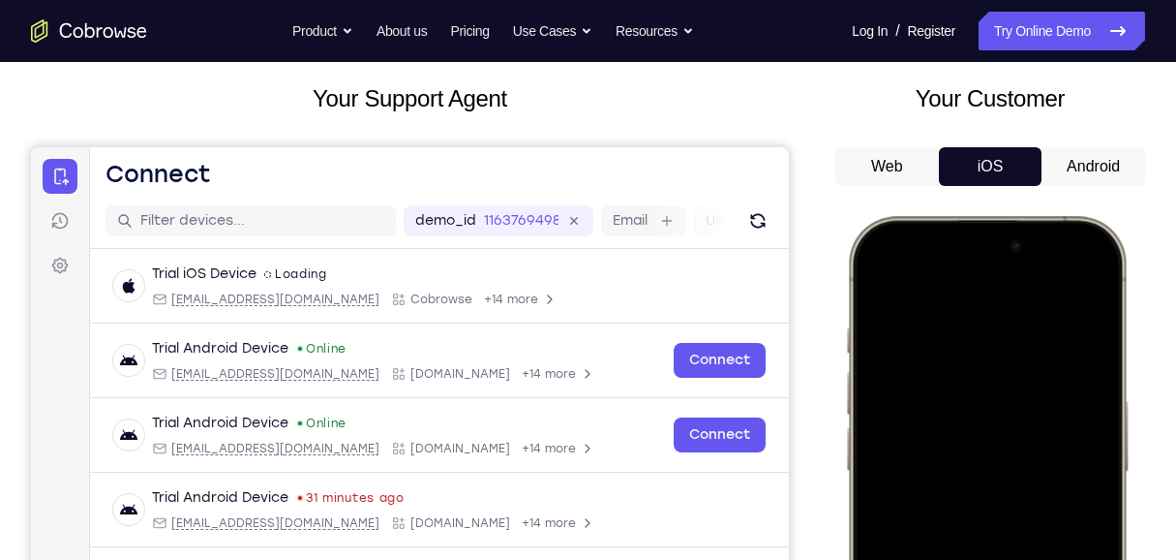
scroll to position [77, 0]
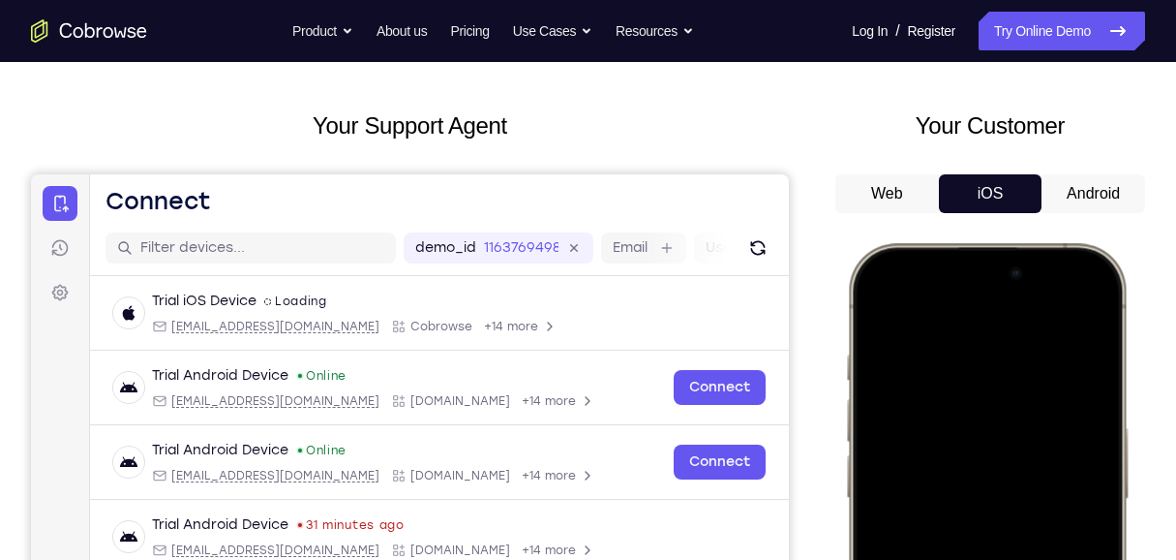
click at [1080, 193] on button "Android" at bounding box center [1094, 193] width 104 height 39
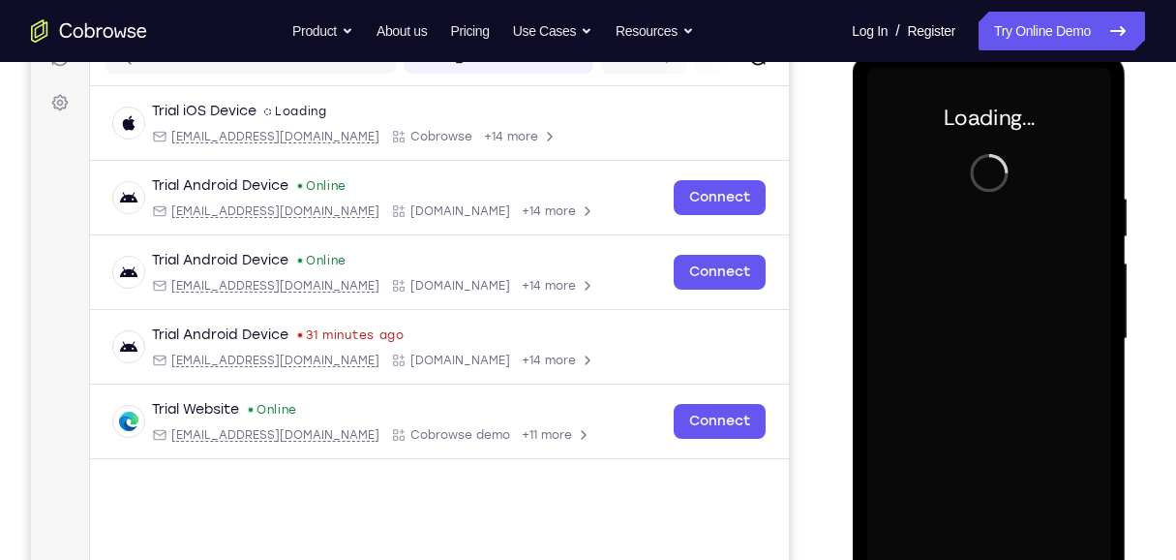
scroll to position [271, 0]
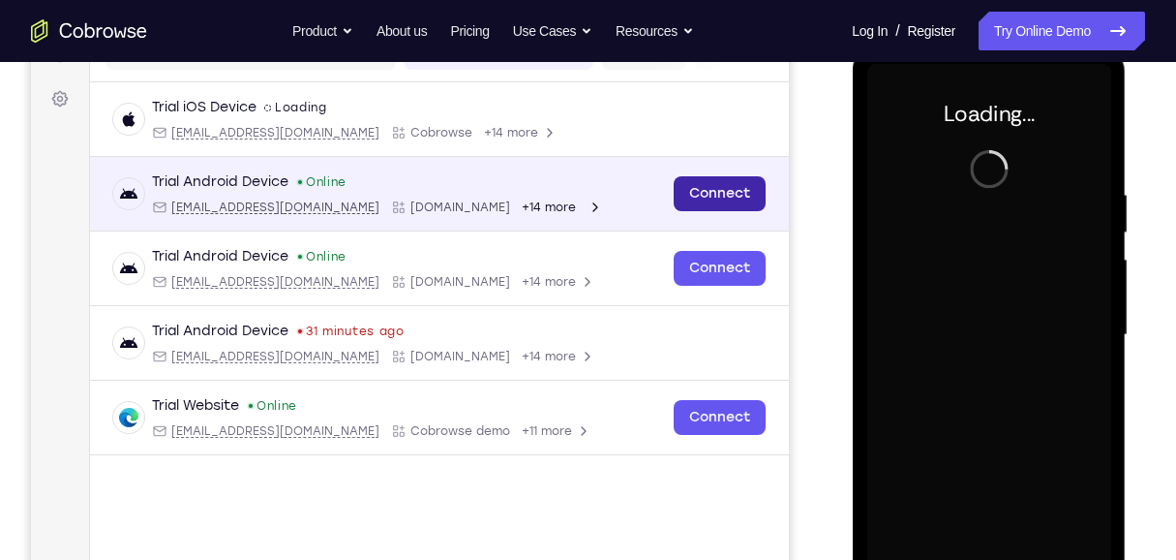
click at [736, 191] on link "Connect" at bounding box center [720, 193] width 92 height 35
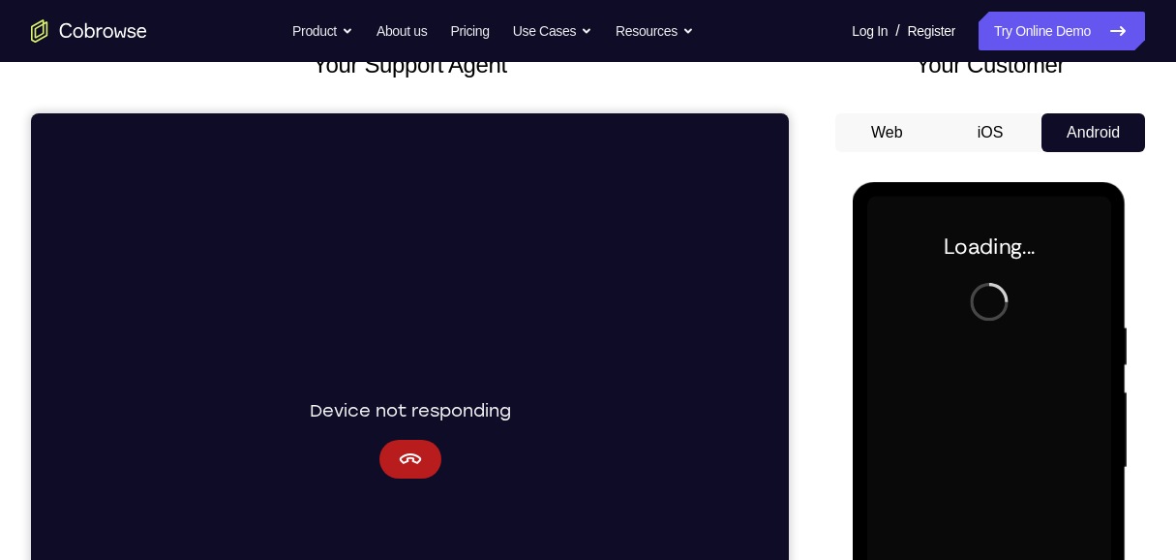
scroll to position [206, 0]
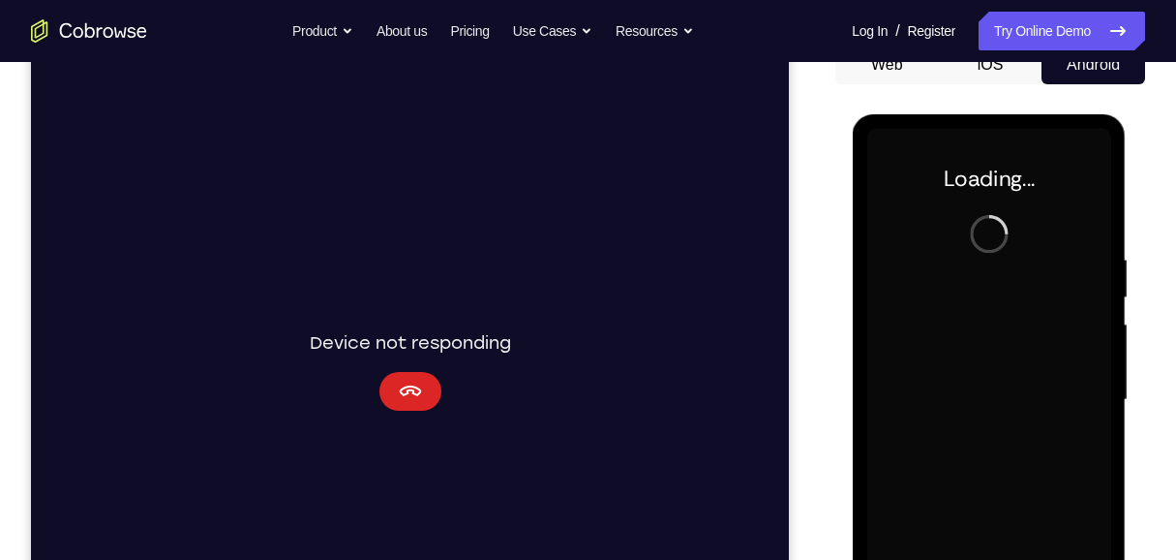
click at [402, 392] on icon "Cancel" at bounding box center [410, 391] width 23 height 23
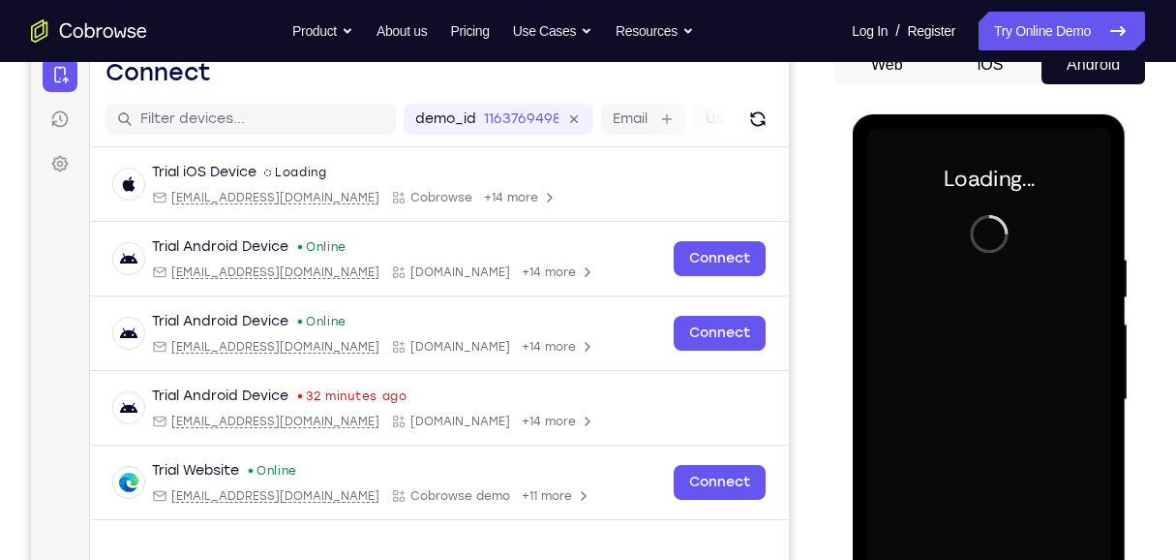
click at [807, 268] on div "Your Support Agent Your Customer Web iOS Android" at bounding box center [588, 338] width 1114 height 716
